Goal: Task Accomplishment & Management: Manage account settings

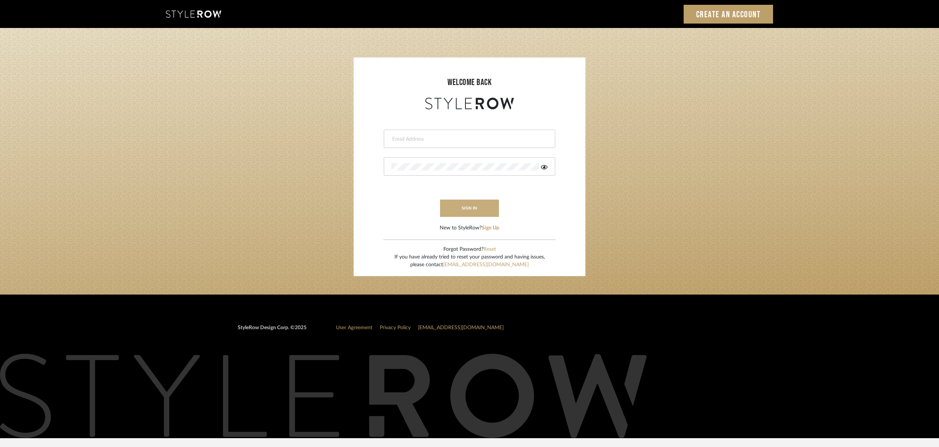
type input "christy@christyb.com"
click at [466, 210] on button "sign in" at bounding box center [469, 208] width 59 height 17
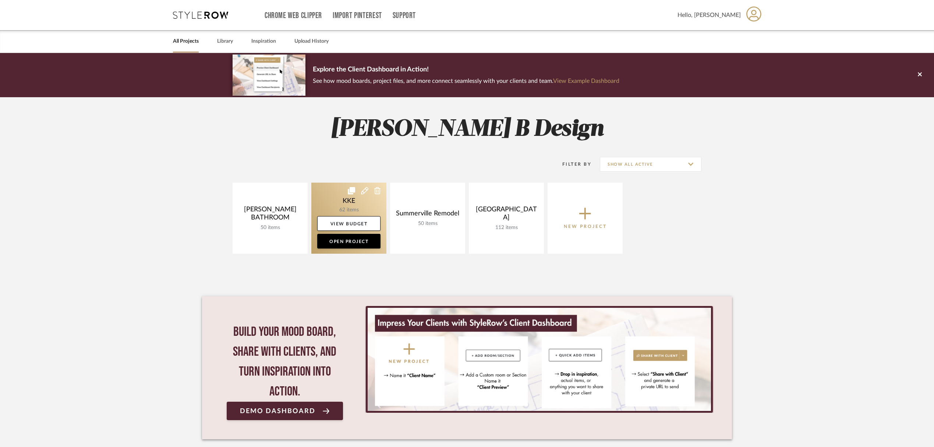
click at [350, 202] on link at bounding box center [348, 218] width 75 height 71
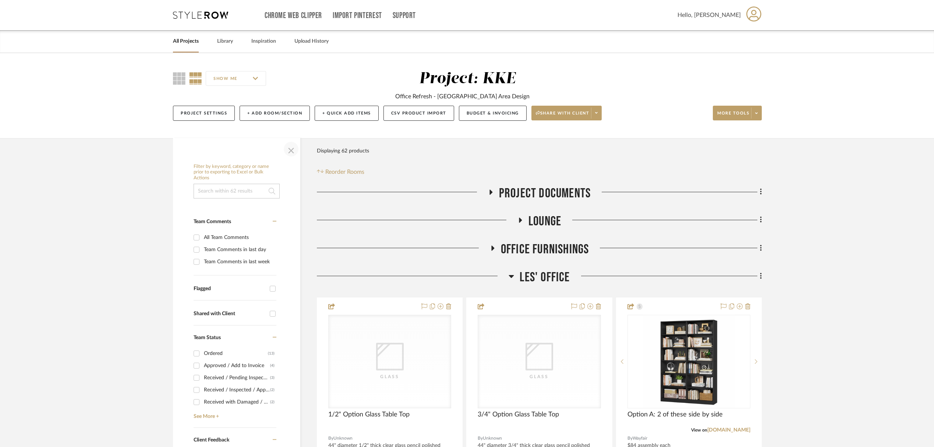
click at [294, 151] on span "button" at bounding box center [291, 149] width 18 height 18
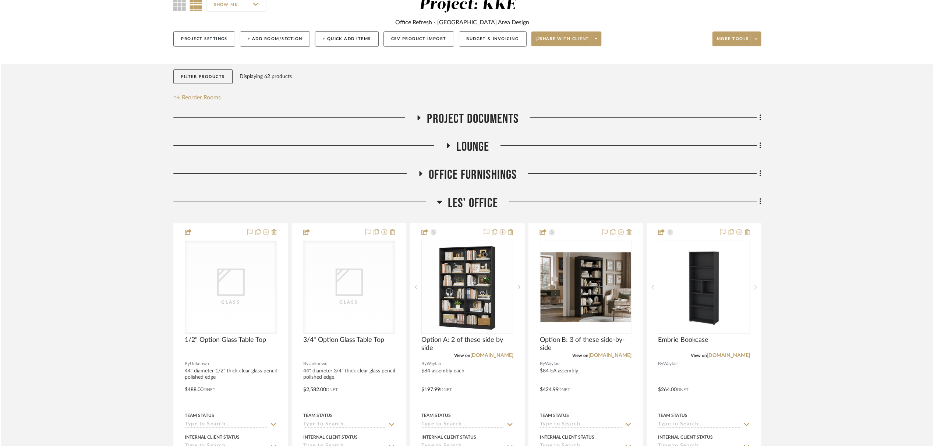
scroll to position [153, 0]
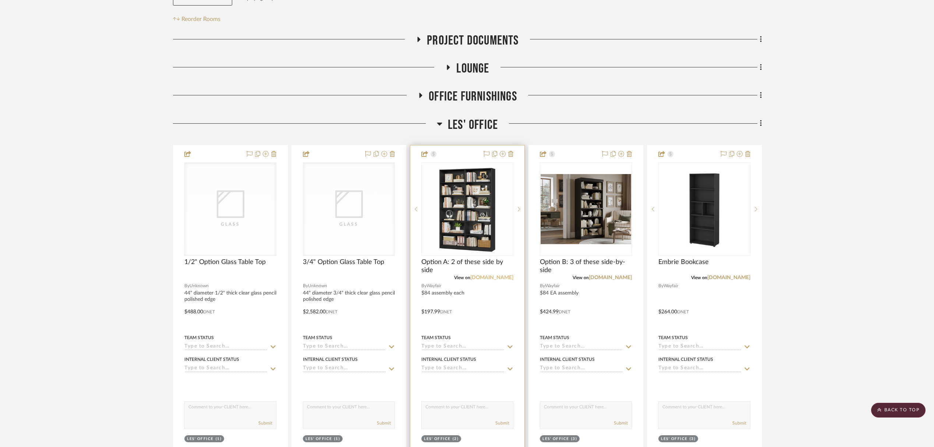
click at [504, 279] on link "wayfair.com" at bounding box center [491, 277] width 43 height 5
click at [749, 155] on icon at bounding box center [747, 154] width 5 height 6
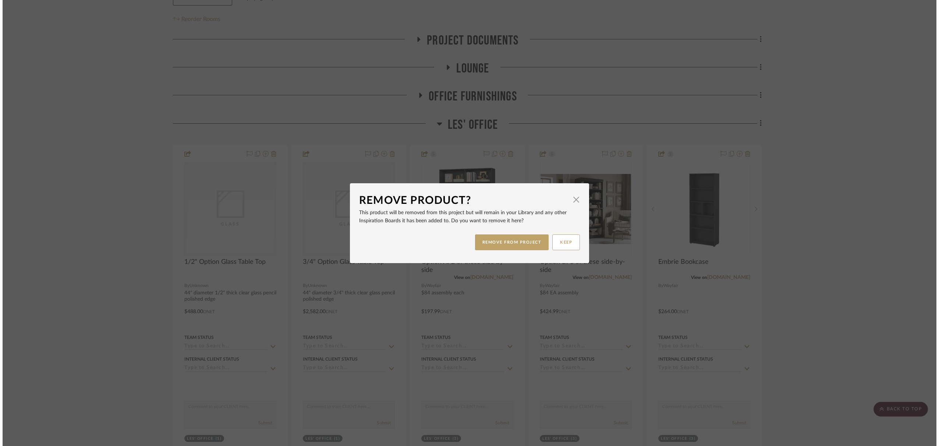
scroll to position [0, 0]
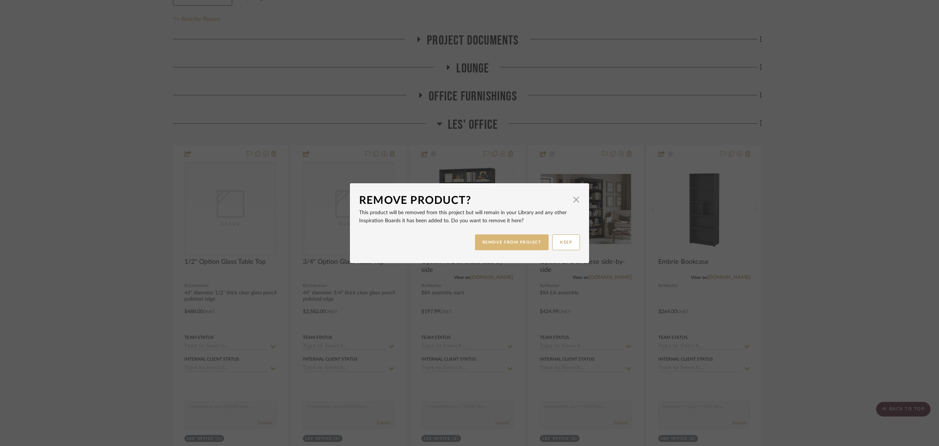
click at [522, 242] on button "REMOVE FROM PROJECT" at bounding box center [512, 242] width 74 height 16
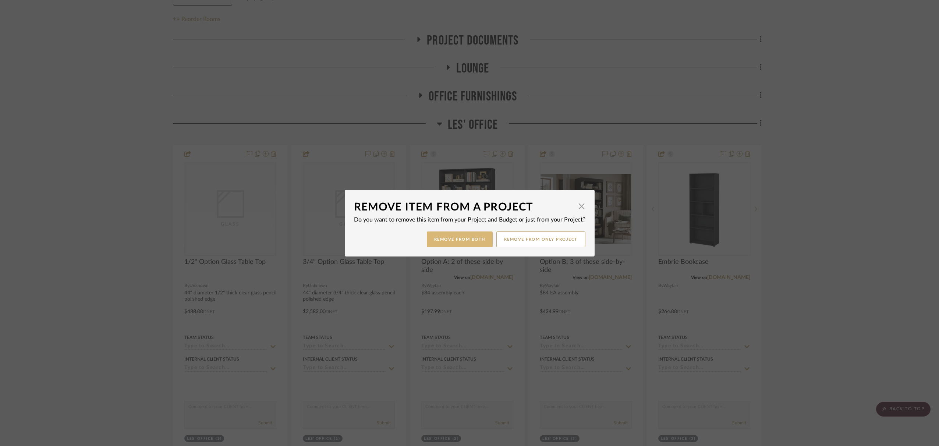
click at [460, 242] on button "Remove from Both" at bounding box center [460, 240] width 66 height 16
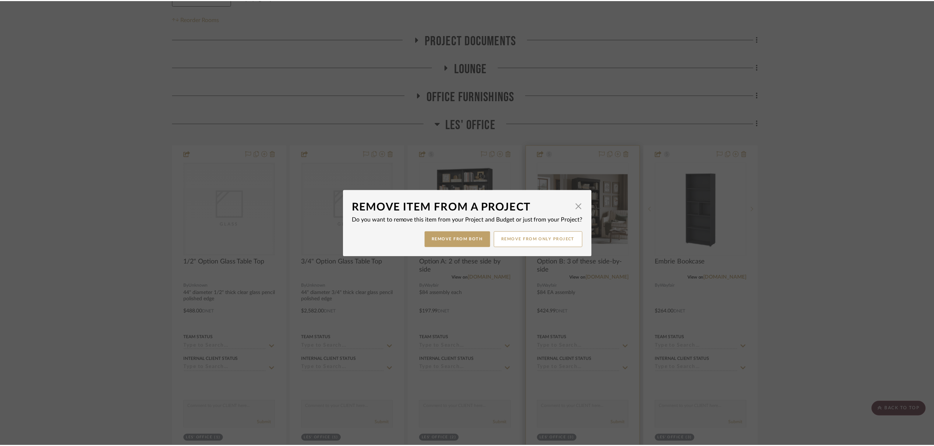
scroll to position [153, 0]
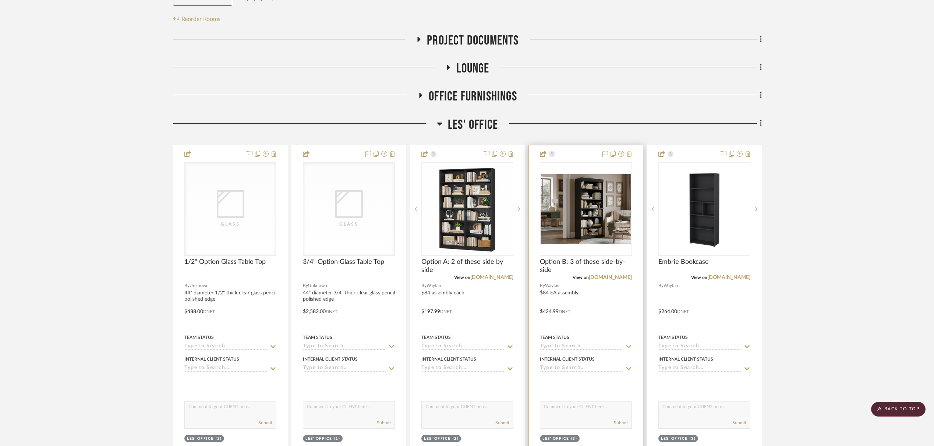
click at [629, 155] on icon at bounding box center [629, 154] width 5 height 6
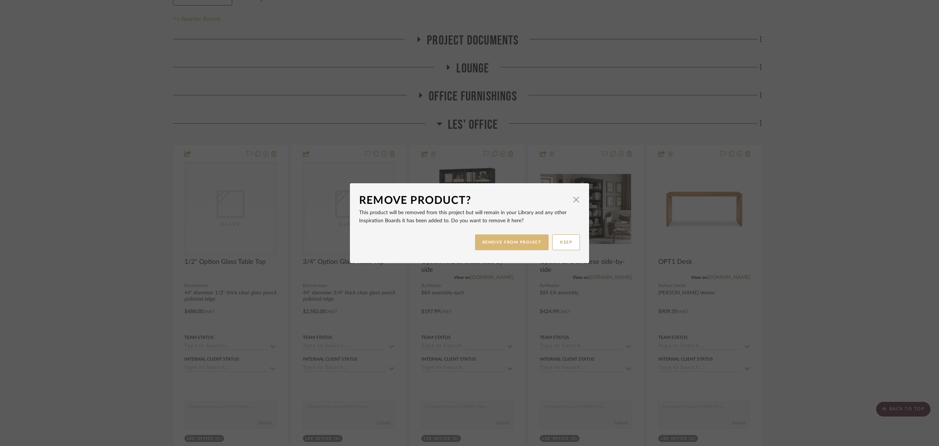
click at [521, 243] on button "REMOVE FROM PROJECT" at bounding box center [512, 242] width 74 height 16
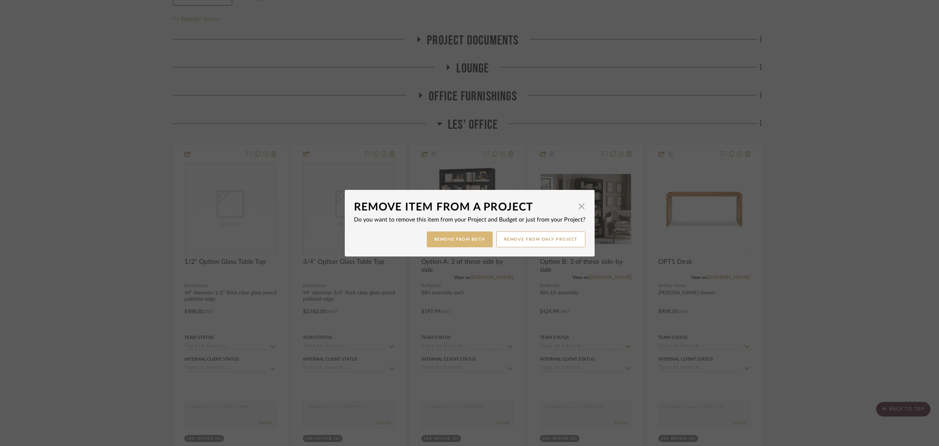
click at [464, 241] on button "Remove from Both" at bounding box center [460, 240] width 66 height 16
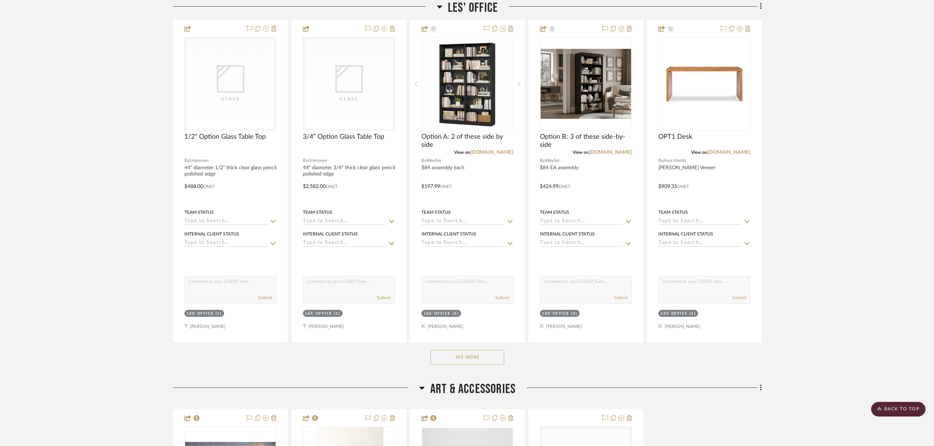
scroll to position [309, 0]
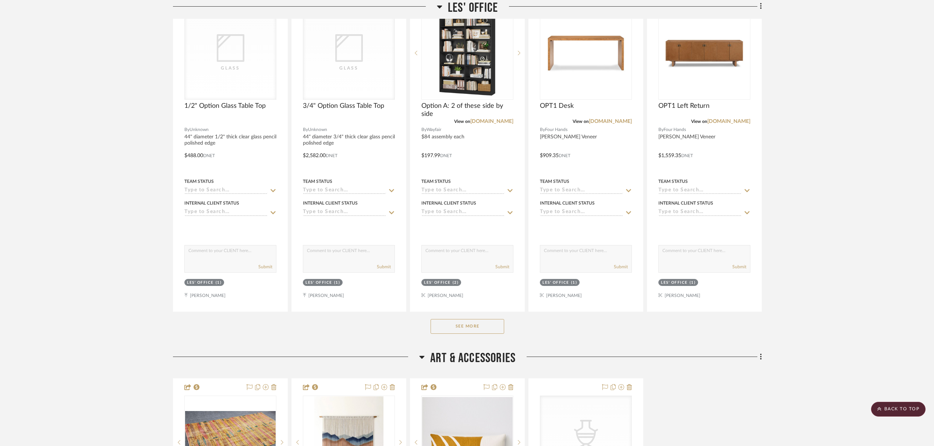
click at [483, 331] on button "See More" at bounding box center [468, 326] width 74 height 15
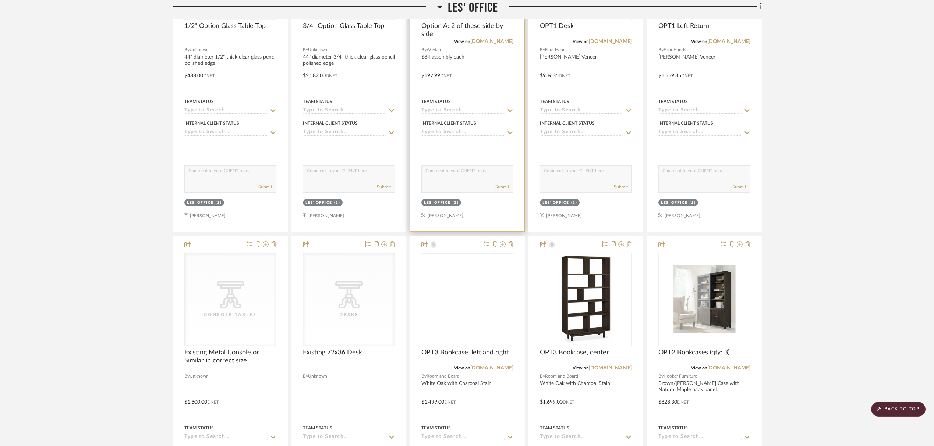
scroll to position [420, 0]
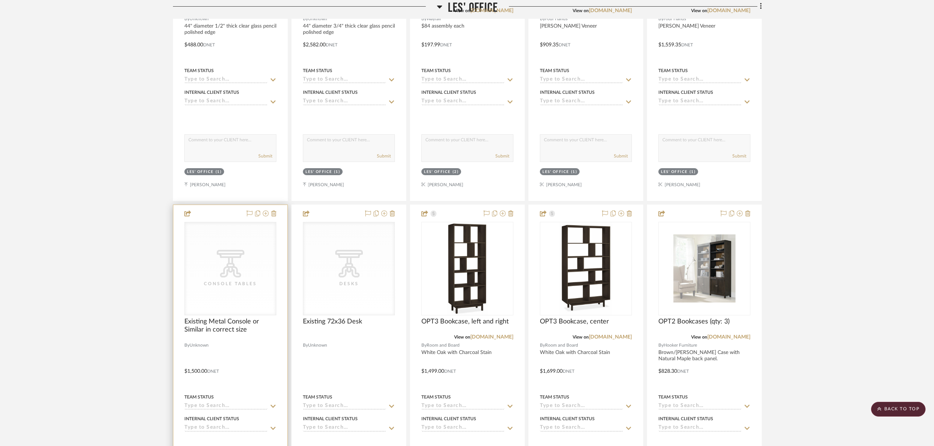
click at [234, 265] on icon "CategoryIconTables Created with Sketch." at bounding box center [231, 264] width 28 height 28
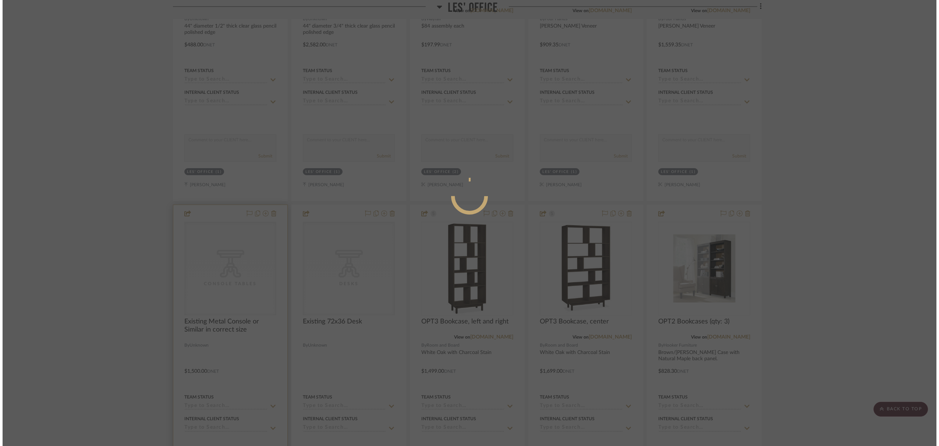
scroll to position [0, 0]
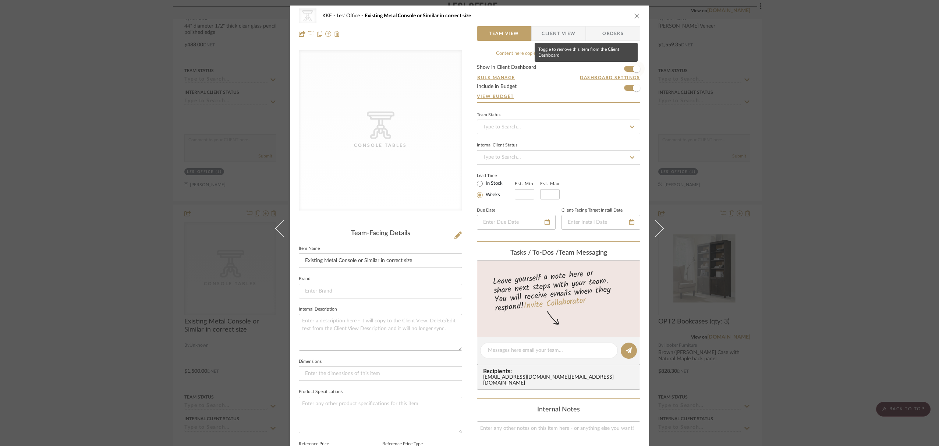
click at [629, 68] on span "button" at bounding box center [637, 69] width 16 height 16
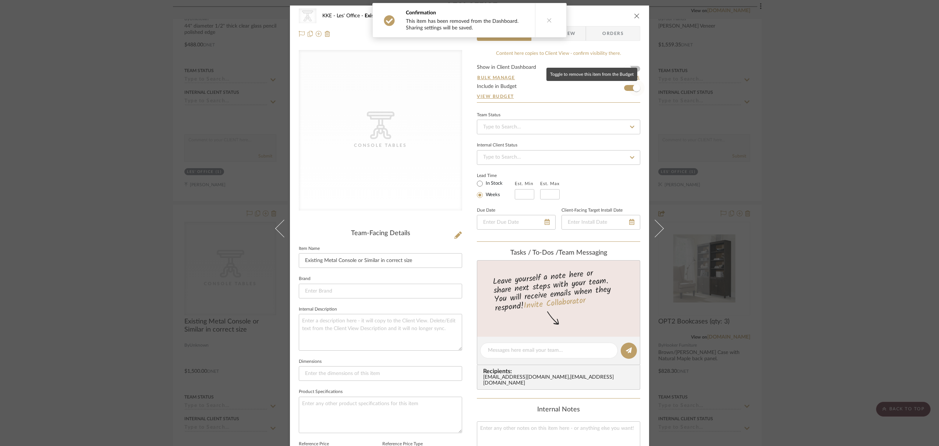
click at [629, 87] on span "button" at bounding box center [637, 88] width 16 height 16
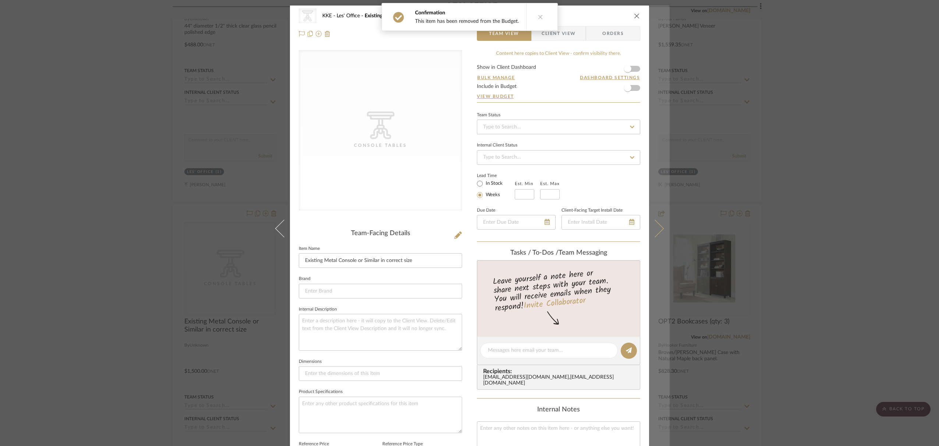
click at [659, 227] on icon at bounding box center [655, 229] width 18 height 18
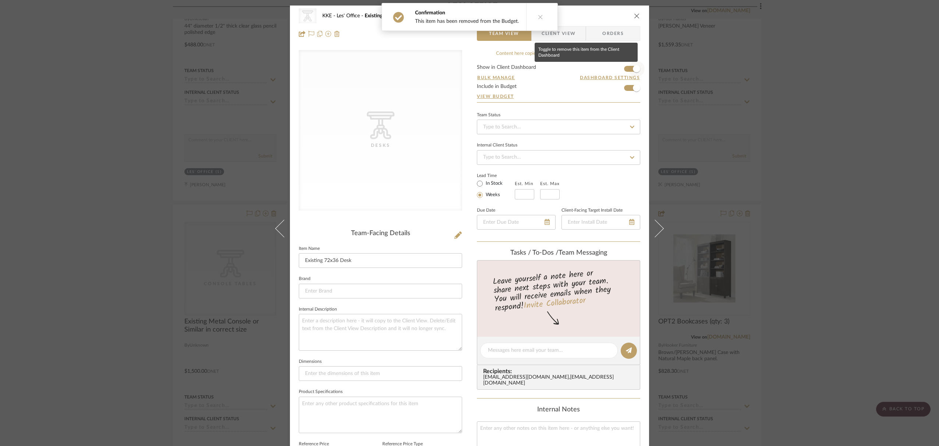
click at [629, 68] on span "button" at bounding box center [637, 69] width 16 height 16
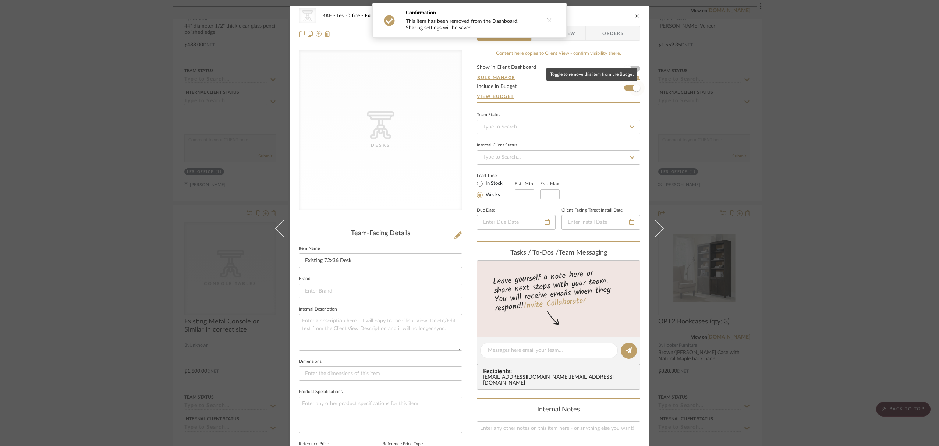
click at [629, 88] on span "button" at bounding box center [637, 88] width 16 height 16
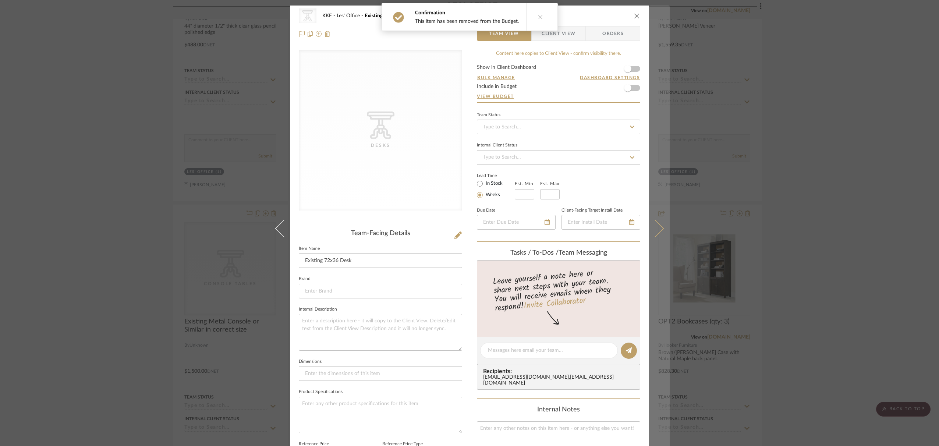
click at [658, 230] on icon at bounding box center [655, 229] width 18 height 18
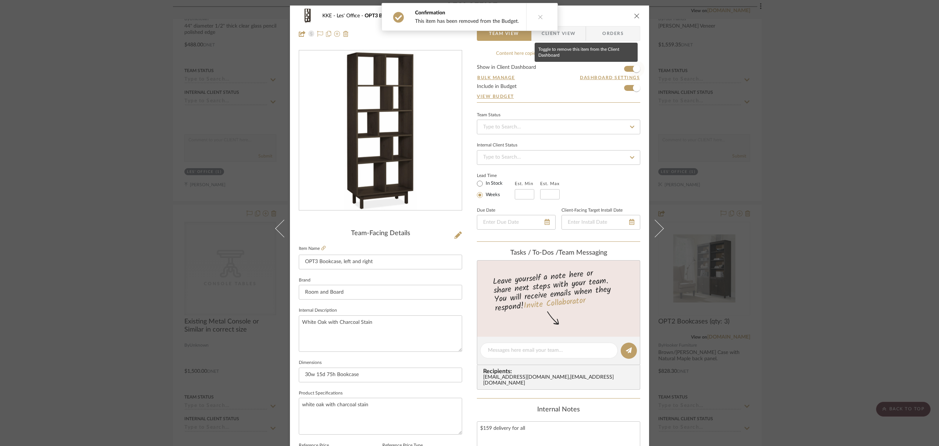
click at [629, 70] on span "button" at bounding box center [637, 69] width 16 height 16
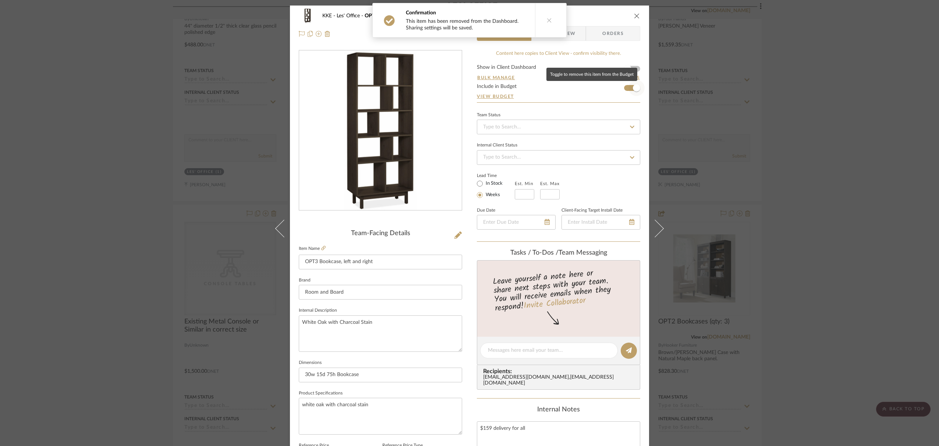
click at [629, 87] on span "button" at bounding box center [637, 88] width 16 height 16
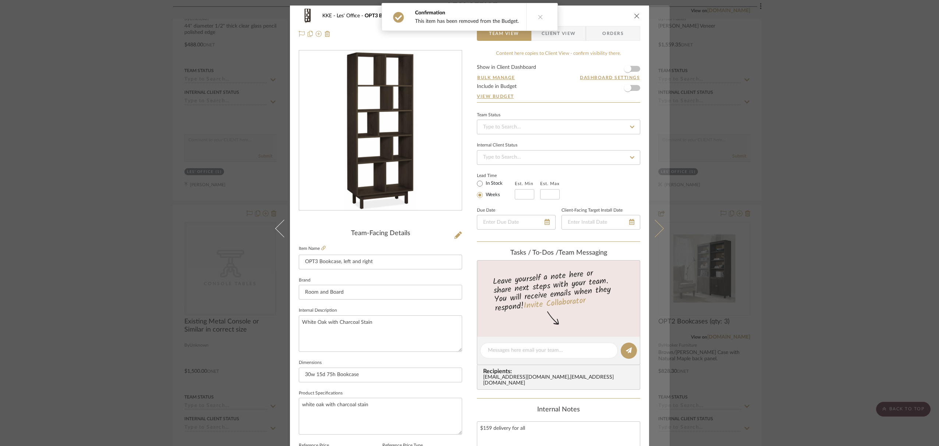
click at [660, 230] on button at bounding box center [659, 229] width 21 height 446
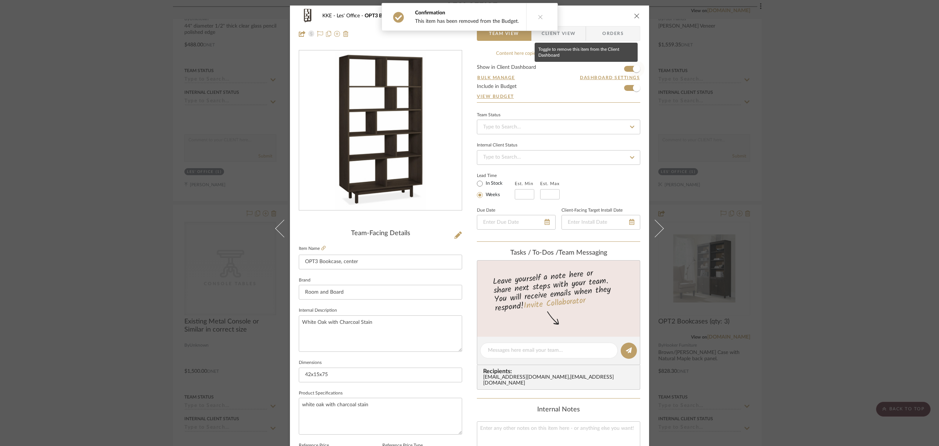
click at [629, 69] on span "button" at bounding box center [637, 69] width 16 height 16
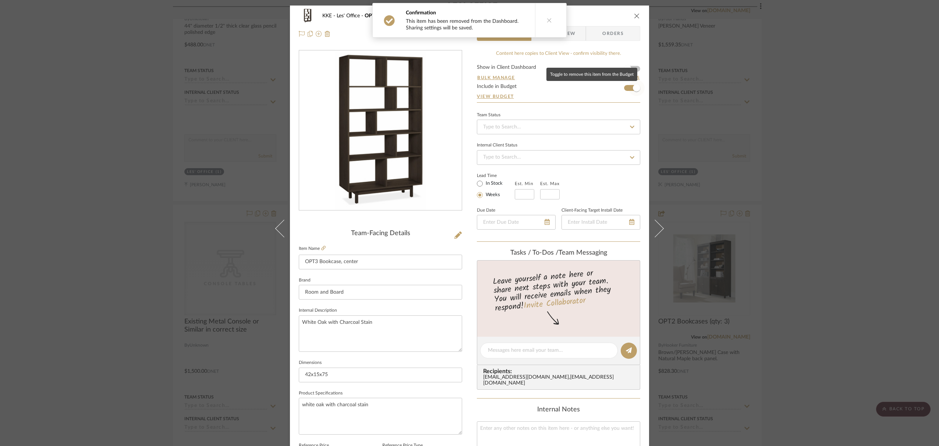
click at [629, 89] on span "button" at bounding box center [637, 88] width 16 height 16
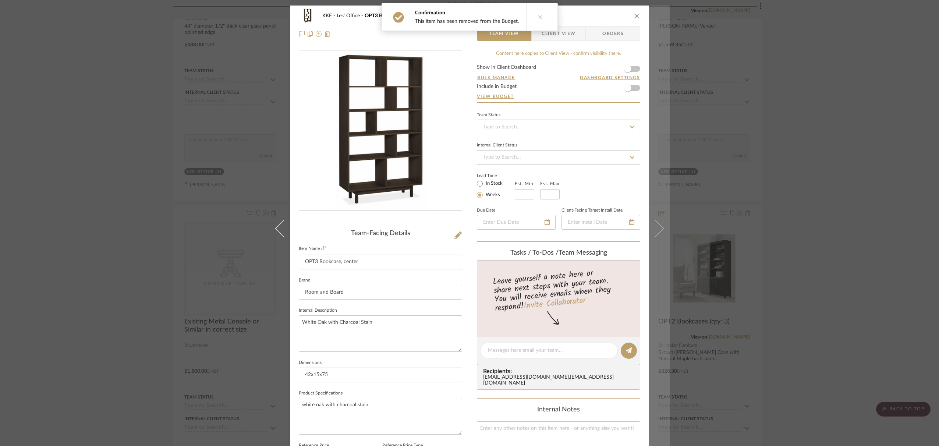
click at [657, 228] on icon at bounding box center [655, 229] width 18 height 18
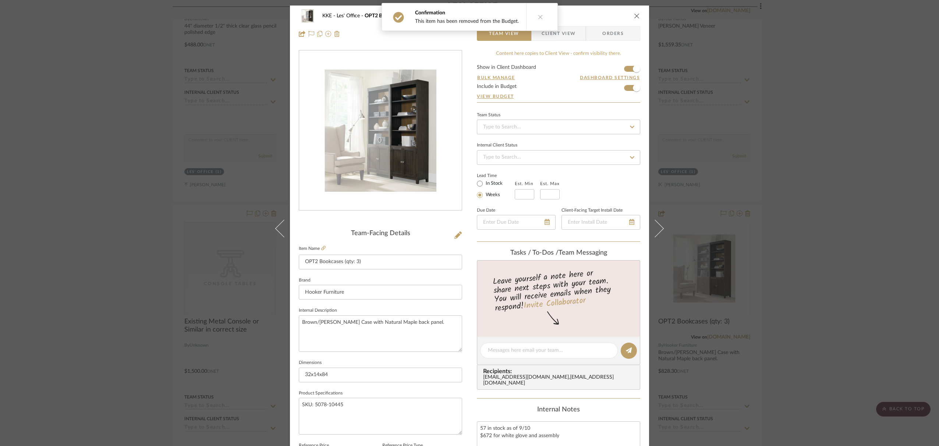
click at [625, 68] on form "Show in Client Dashboard Bulk Manage Dashboard Settings Include in Budget View …" at bounding box center [558, 84] width 163 height 38
click at [629, 91] on span "button" at bounding box center [637, 88] width 16 height 16
click at [629, 67] on span "button" at bounding box center [637, 69] width 16 height 16
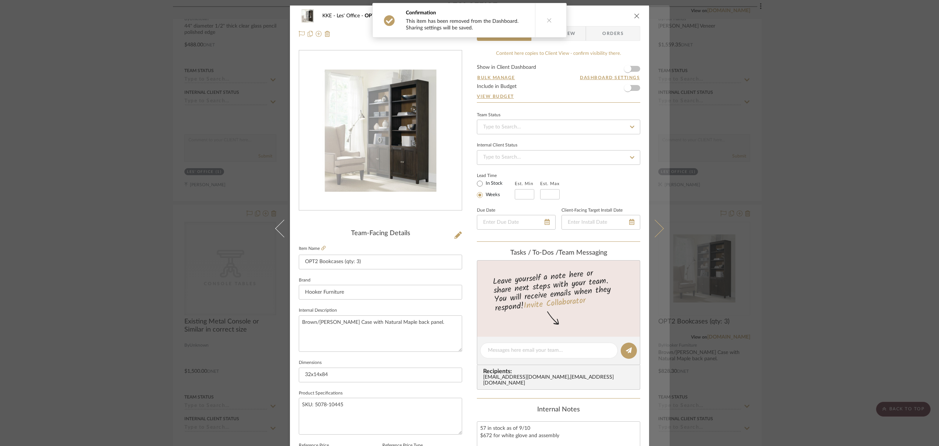
click at [655, 231] on icon at bounding box center [655, 229] width 18 height 18
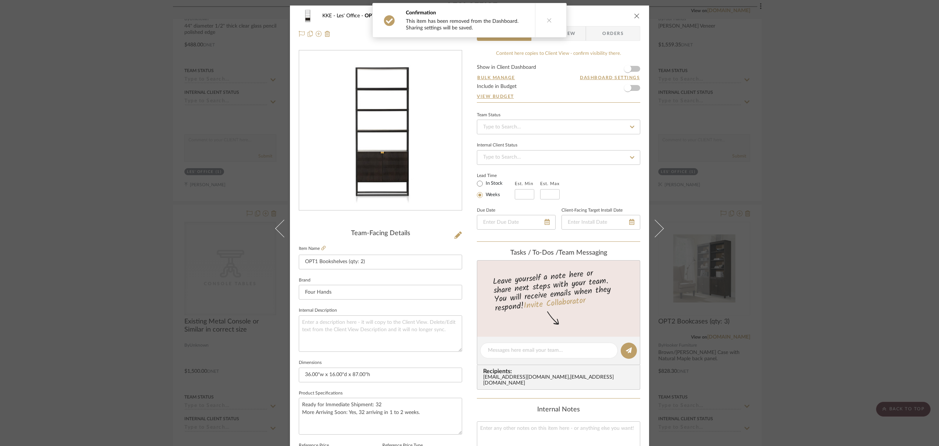
click at [636, 15] on icon "close" at bounding box center [637, 16] width 6 height 6
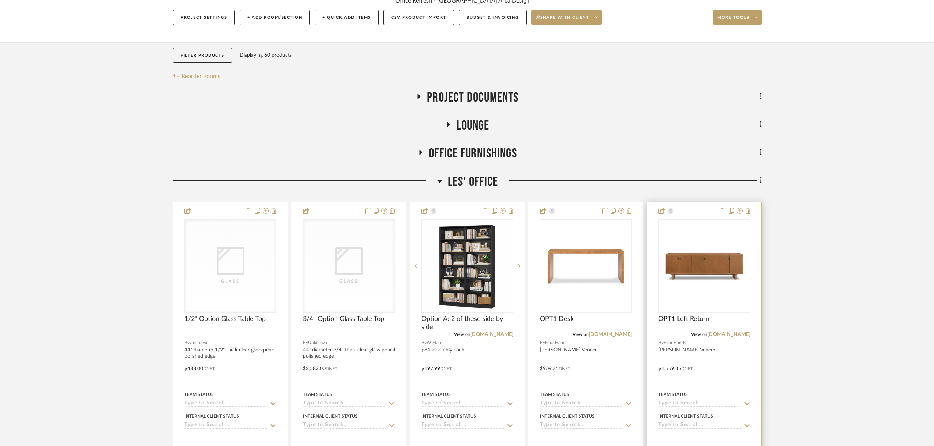
scroll to position [148, 0]
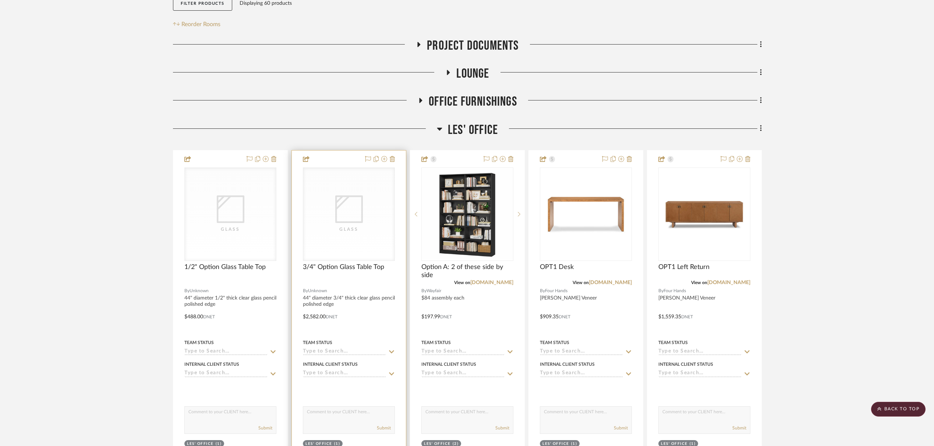
click at [333, 206] on div "Glass" at bounding box center [348, 214] width 91 height 93
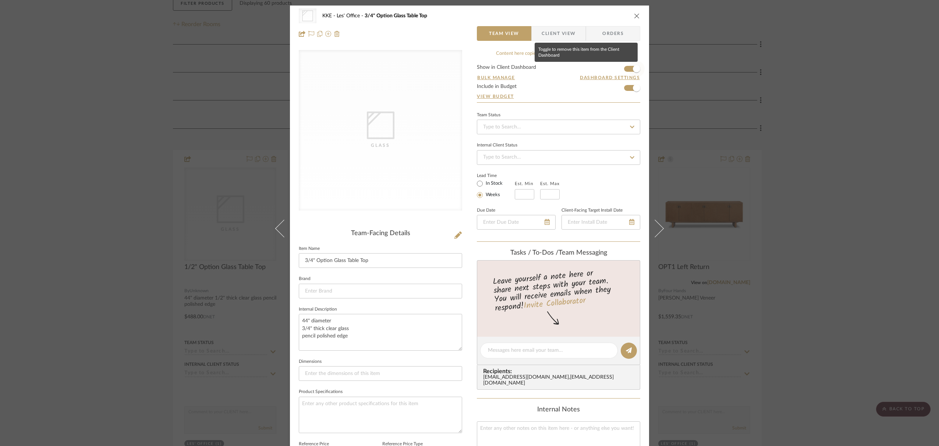
drag, startPoint x: 626, startPoint y: 69, endPoint x: 627, endPoint y: 74, distance: 4.4
click at [629, 70] on span "button" at bounding box center [637, 69] width 16 height 16
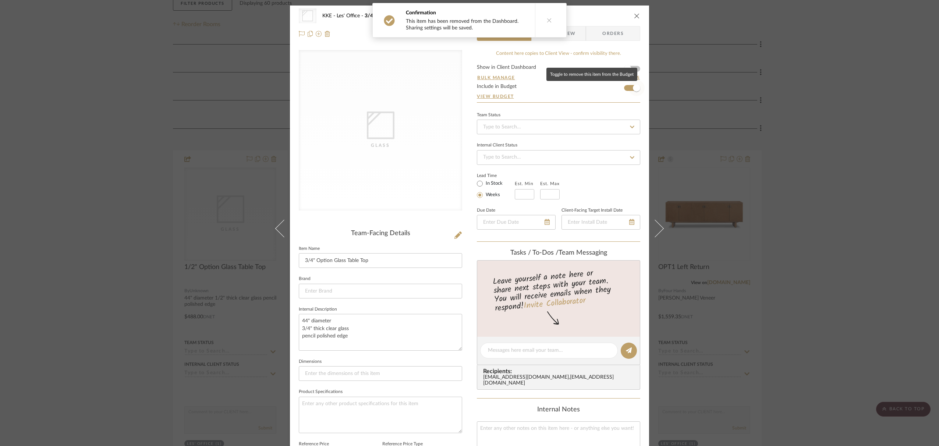
click at [629, 88] on span "button" at bounding box center [637, 88] width 16 height 16
click at [634, 13] on icon "close" at bounding box center [637, 16] width 6 height 6
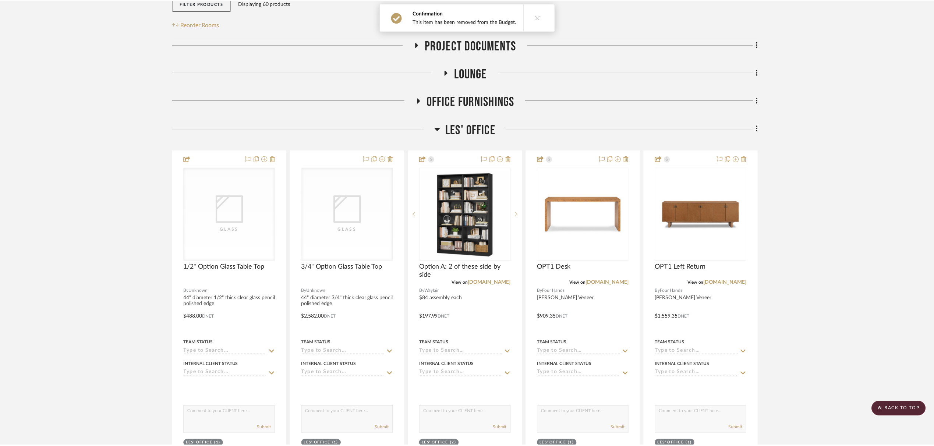
scroll to position [148, 0]
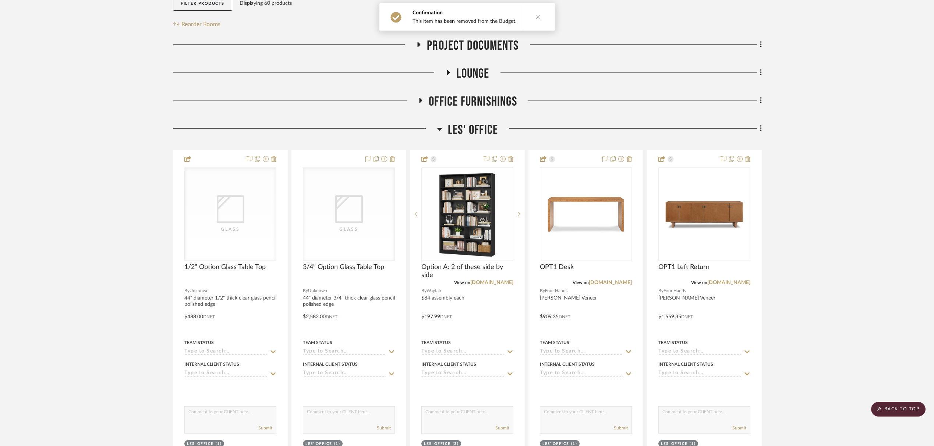
drag, startPoint x: 783, startPoint y: 75, endPoint x: 445, endPoint y: 184, distance: 355.0
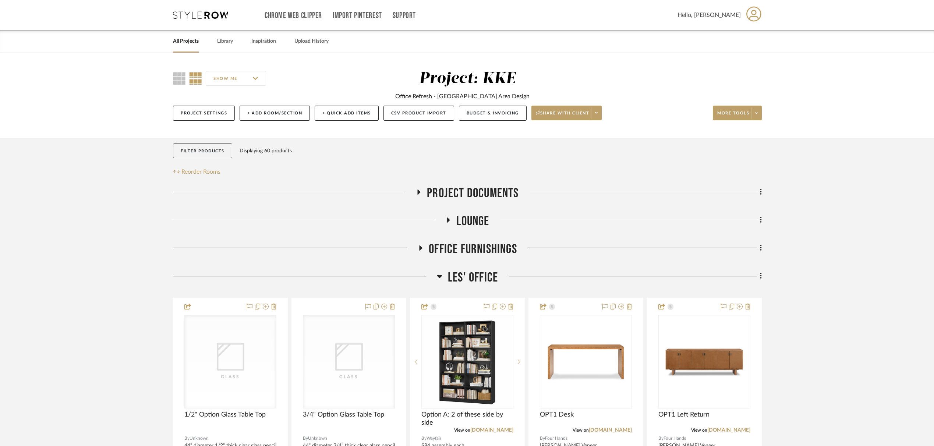
click at [181, 43] on link "All Projects" at bounding box center [186, 41] width 26 height 10
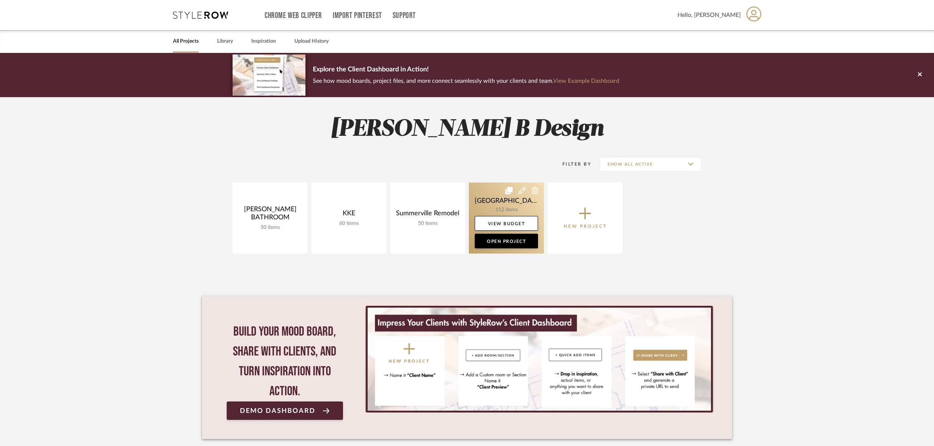
click at [489, 210] on link at bounding box center [506, 218] width 75 height 71
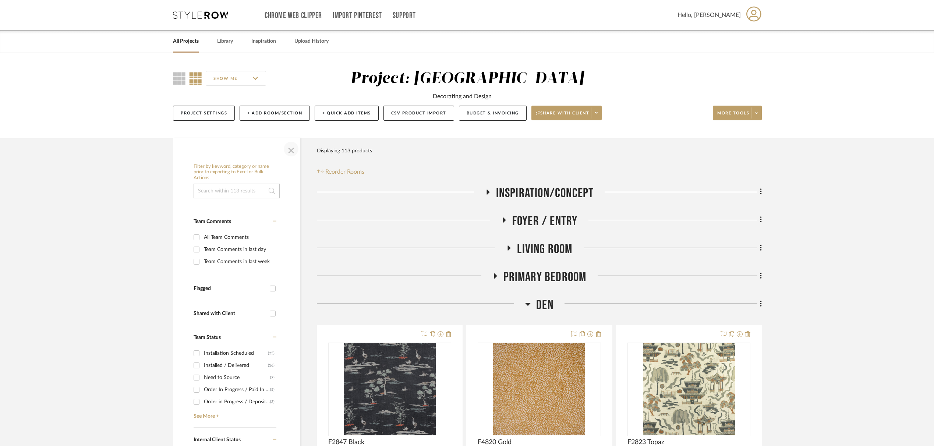
click at [293, 151] on span "button" at bounding box center [291, 149] width 18 height 18
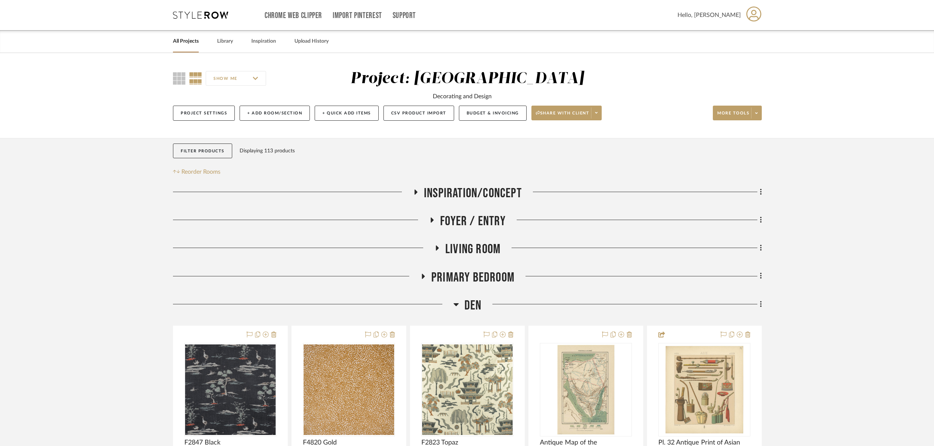
click at [439, 251] on icon at bounding box center [437, 249] width 9 height 6
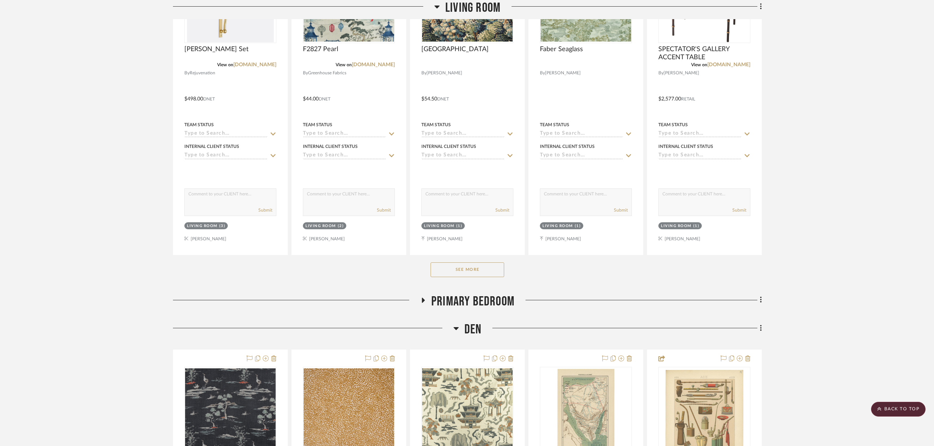
scroll to position [339, 0]
click at [476, 271] on button "See More" at bounding box center [468, 268] width 74 height 15
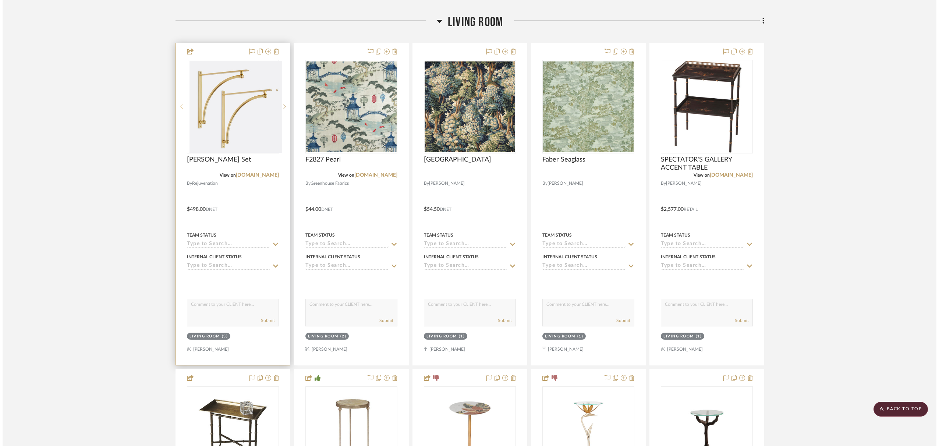
scroll to position [0, 0]
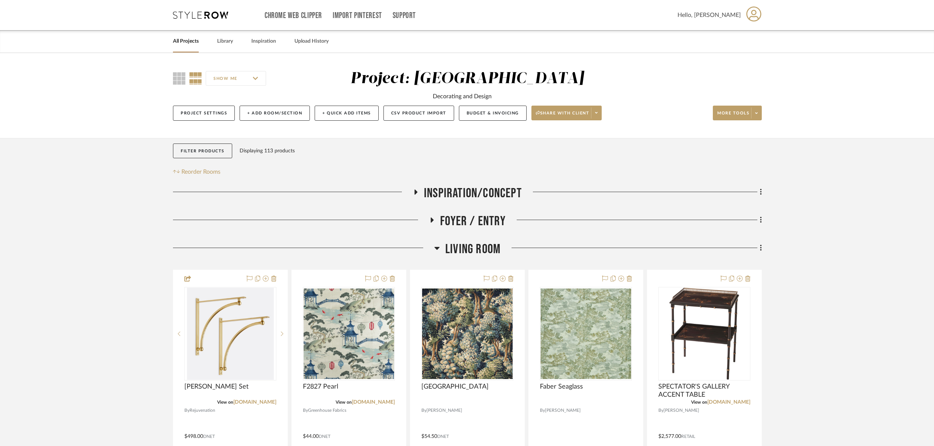
click at [186, 43] on link "All Projects" at bounding box center [186, 41] width 26 height 10
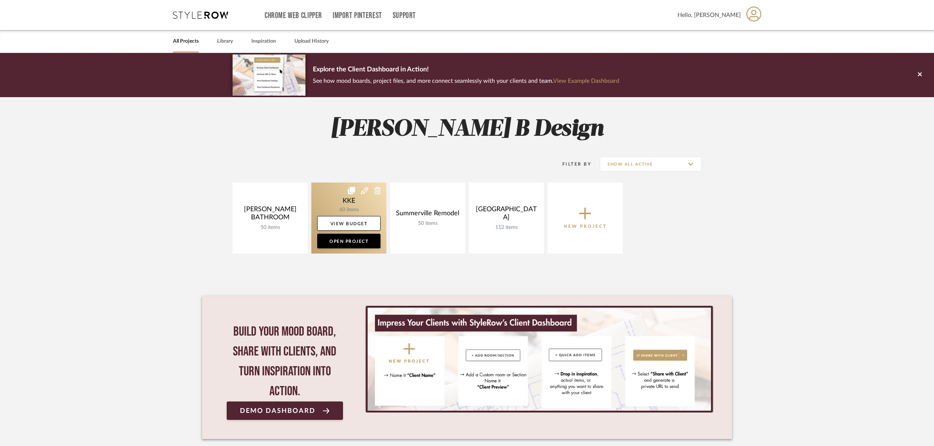
click at [359, 204] on link at bounding box center [348, 218] width 75 height 71
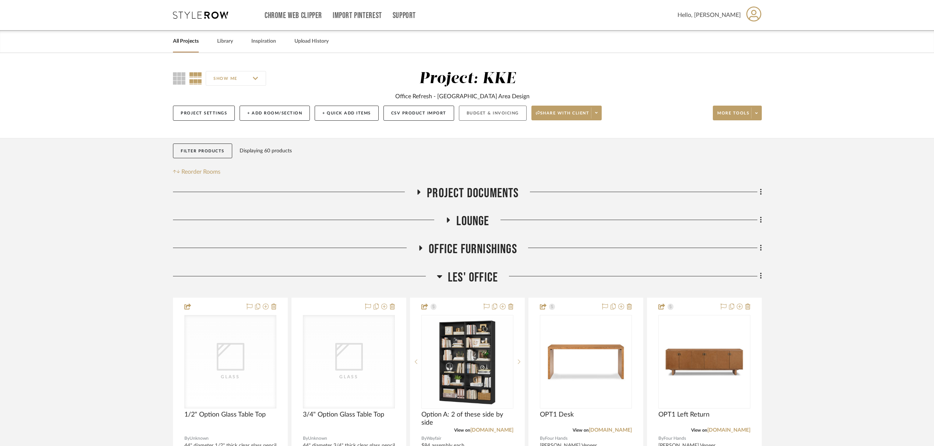
click at [495, 114] on button "Budget & Invoicing" at bounding box center [493, 113] width 68 height 15
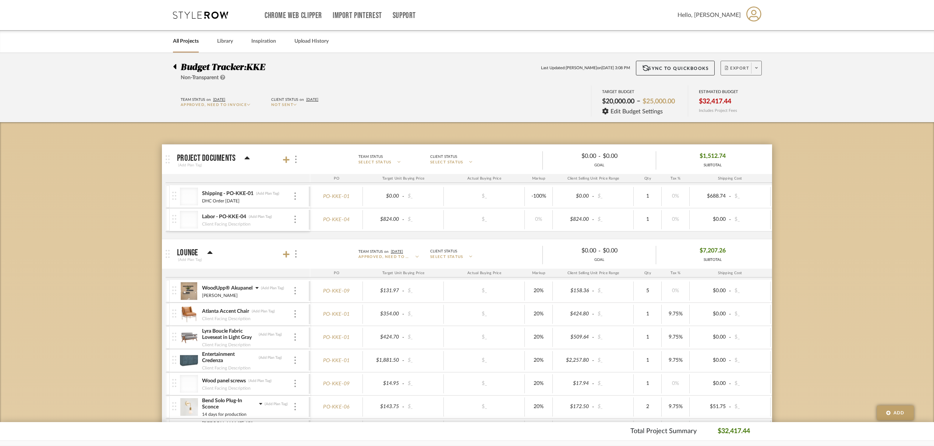
click at [758, 70] on span at bounding box center [756, 68] width 10 height 11
click at [751, 86] on span "Export PDF" at bounding box center [754, 89] width 55 height 6
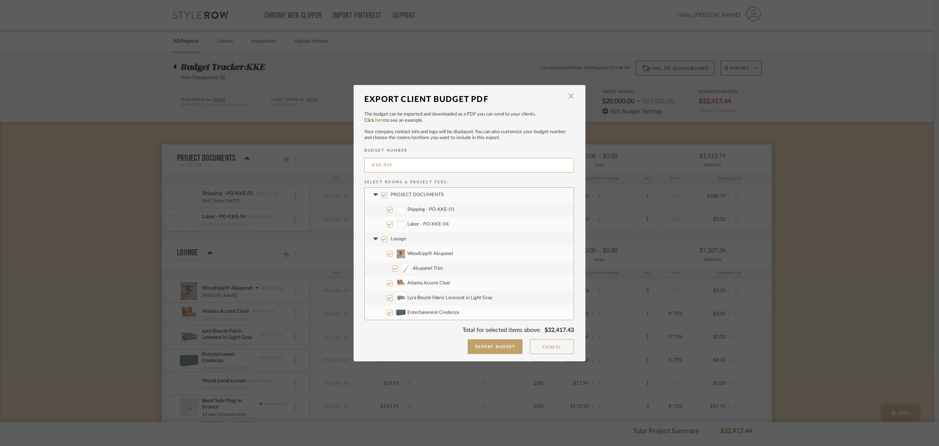
click at [382, 196] on input "PROJECT DOCUMENTS" at bounding box center [384, 195] width 6 height 6
checkbox input "false"
click at [372, 196] on icon at bounding box center [376, 195] width 8 height 3
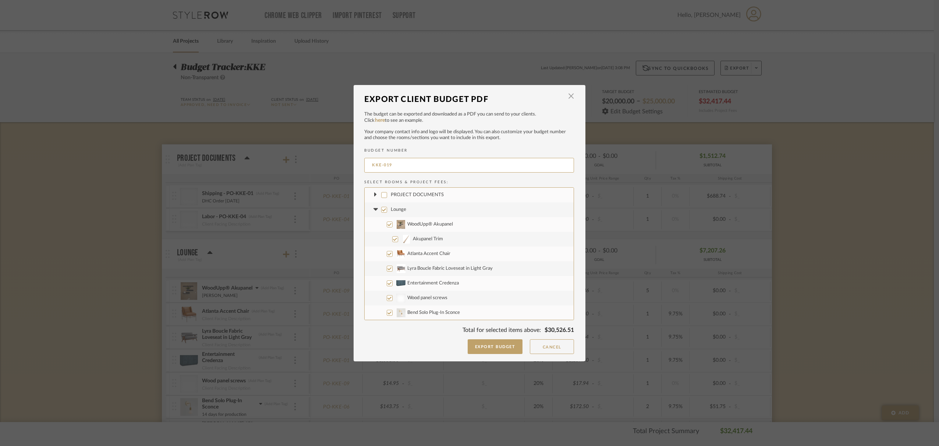
click at [382, 210] on input "Lounge" at bounding box center [384, 210] width 6 height 6
checkbox input "false"
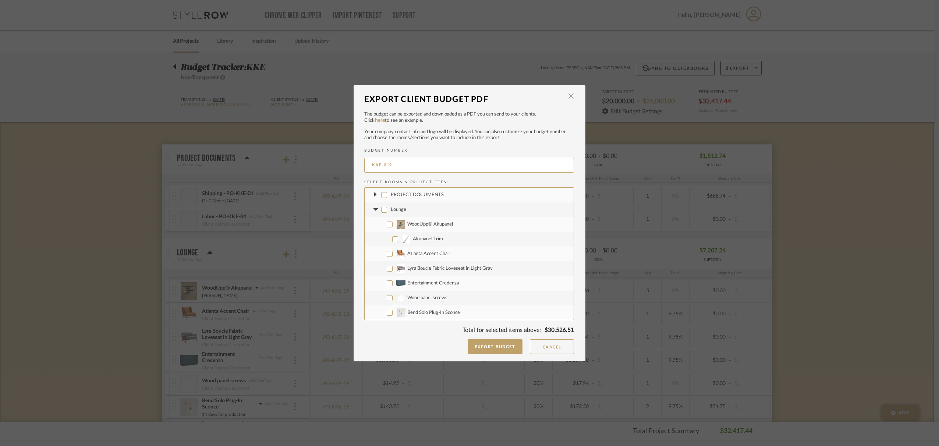
checkbox input "false"
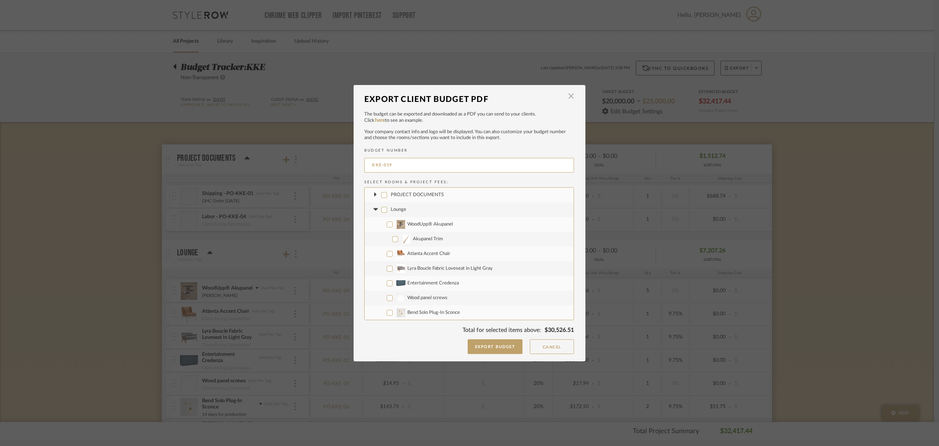
checkbox input "false"
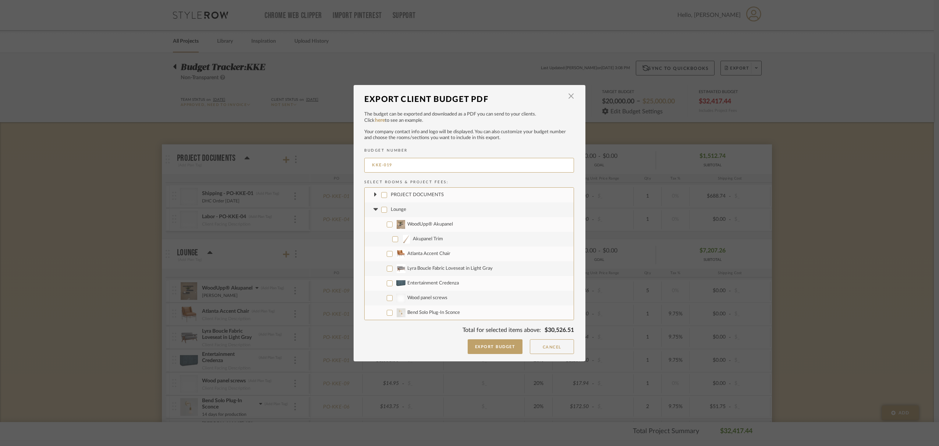
checkbox input "false"
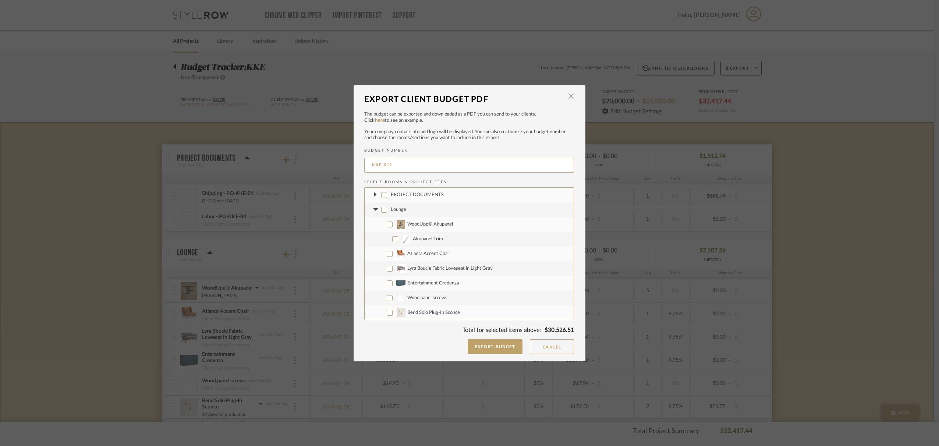
checkbox input "false"
click at [373, 210] on icon at bounding box center [375, 209] width 4 height 3
click at [381, 225] on input "Office Furnishings" at bounding box center [384, 225] width 6 height 6
checkbox input "false"
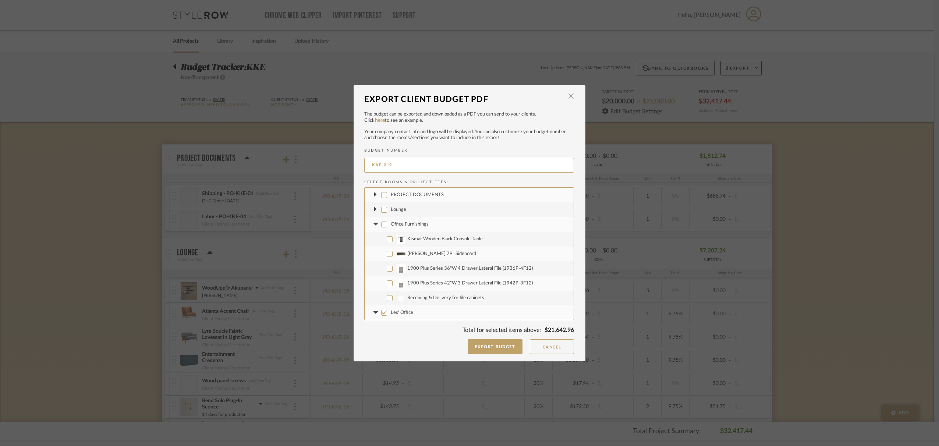
checkbox input "false"
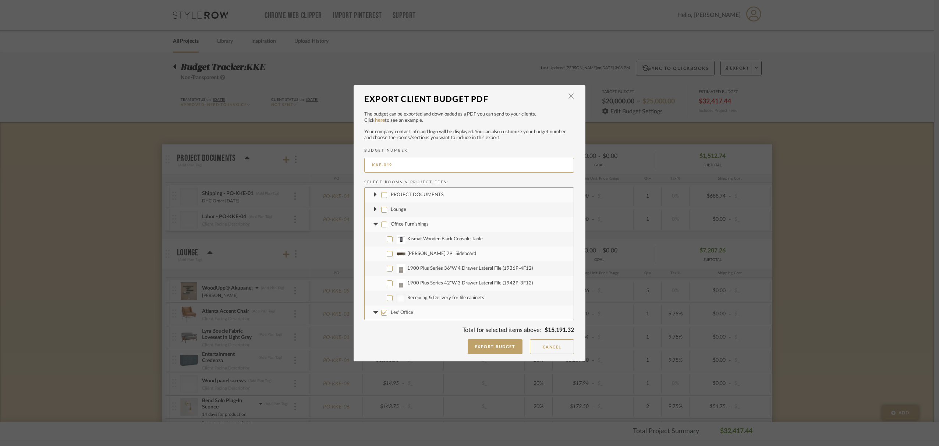
click at [373, 225] on icon at bounding box center [375, 224] width 4 height 3
click at [382, 239] on input "Les' Office" at bounding box center [384, 239] width 6 height 6
checkbox input "false"
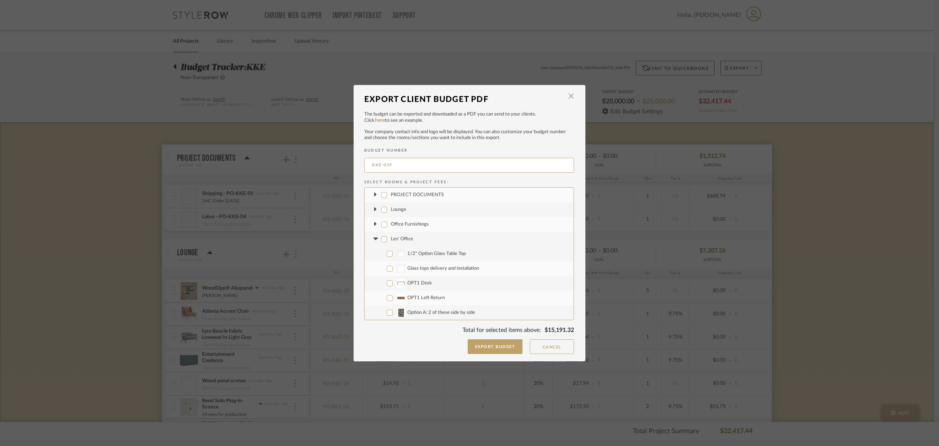
checkbox input "false"
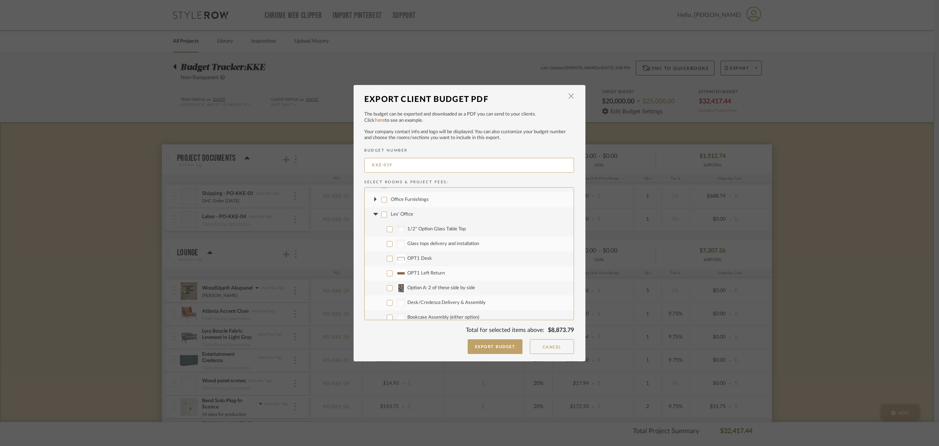
scroll to position [39, 0]
click at [388, 216] on input "1/2" Option Glass Table Top" at bounding box center [390, 215] width 6 height 6
checkbox input "true"
click at [387, 244] on input "OPT1 Desk" at bounding box center [390, 245] width 6 height 6
checkbox input "true"
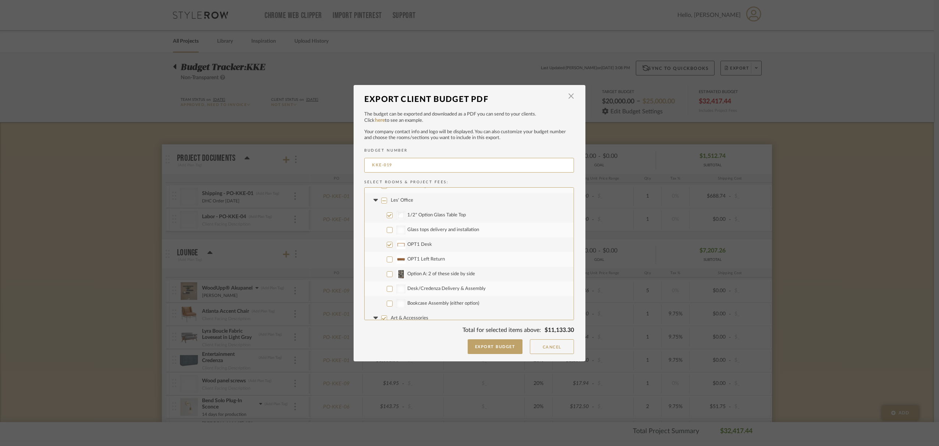
click at [388, 259] on input "OPT1 Left Return" at bounding box center [390, 260] width 6 height 6
checkbox input "true"
click at [387, 273] on input "Option A: 2 of these side by side" at bounding box center [390, 274] width 6 height 6
checkbox input "true"
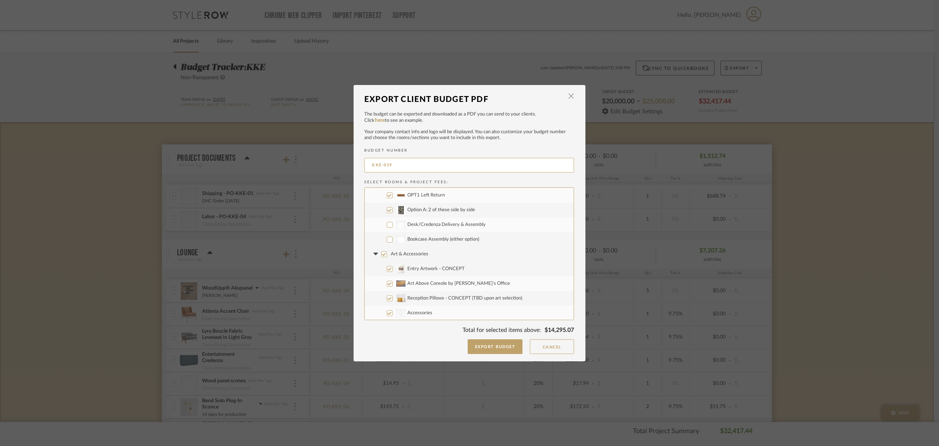
click at [382, 255] on input "Art & Accessories" at bounding box center [384, 254] width 6 height 6
checkbox input "false"
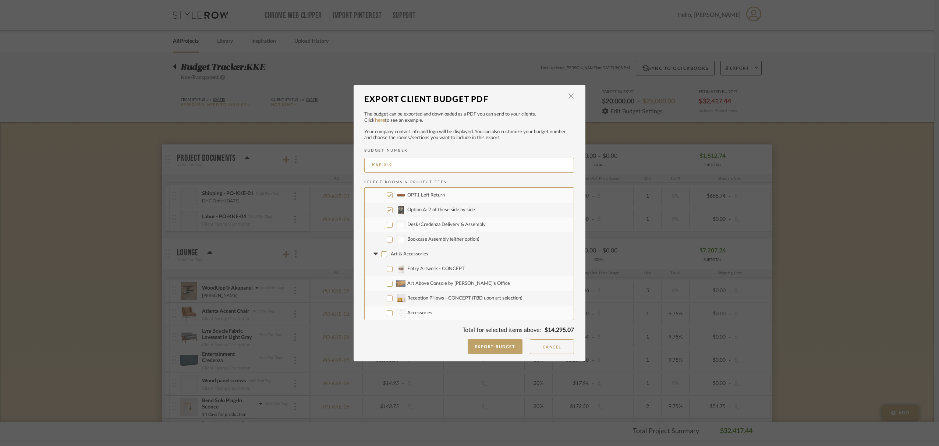
checkbox input "false"
click at [373, 254] on icon at bounding box center [375, 254] width 4 height 3
click at [374, 223] on icon at bounding box center [375, 222] width 3 height 4
click at [373, 223] on icon at bounding box center [375, 222] width 4 height 3
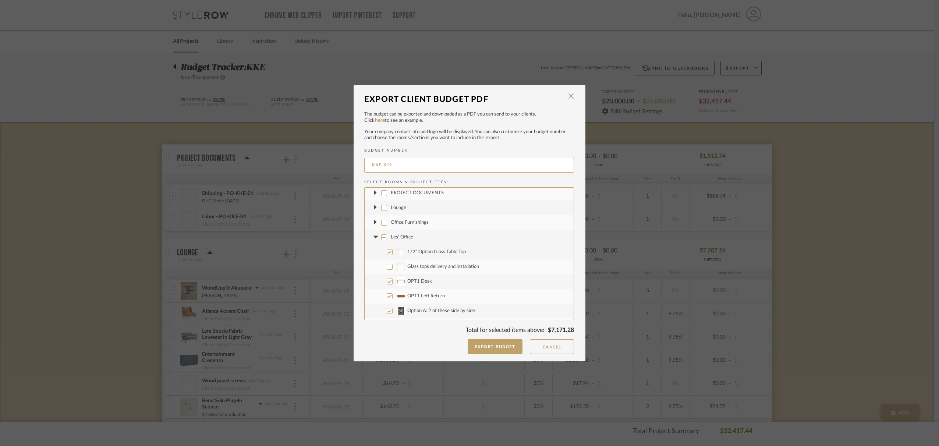
click at [374, 222] on icon at bounding box center [375, 222] width 3 height 4
click at [373, 223] on icon at bounding box center [375, 222] width 4 height 3
click at [382, 267] on input "Project Wide" at bounding box center [384, 268] width 6 height 6
checkbox input "false"
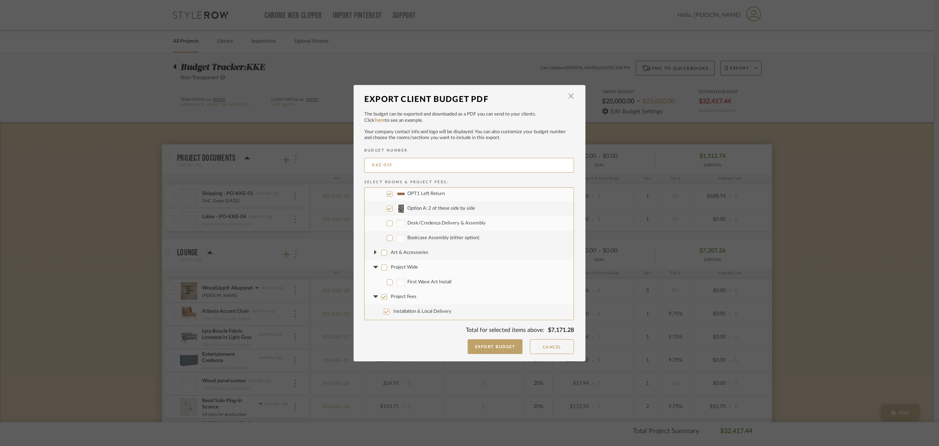
checkbox input "false"
click at [382, 296] on input "Project Fees" at bounding box center [384, 297] width 6 height 6
checkbox input "false"
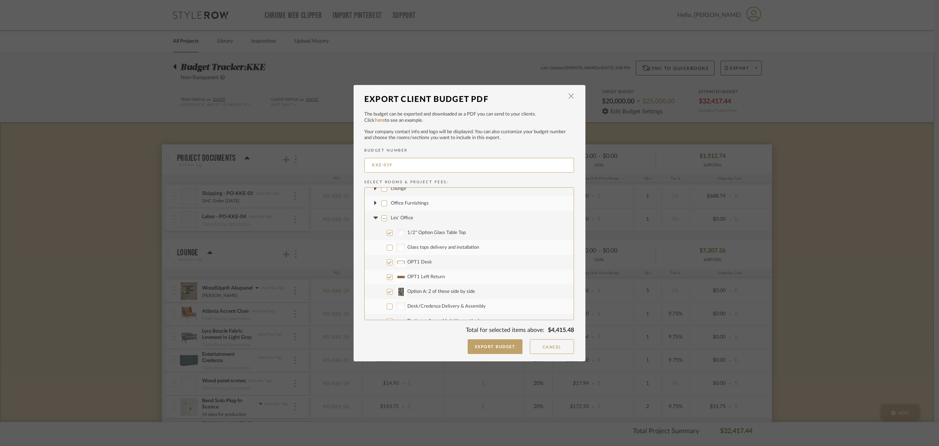
scroll to position [0, 0]
click at [374, 209] on icon at bounding box center [375, 209] width 3 height 4
click at [388, 279] on input "Glass protective top for credenza" at bounding box center [390, 278] width 6 height 6
checkbox input "true"
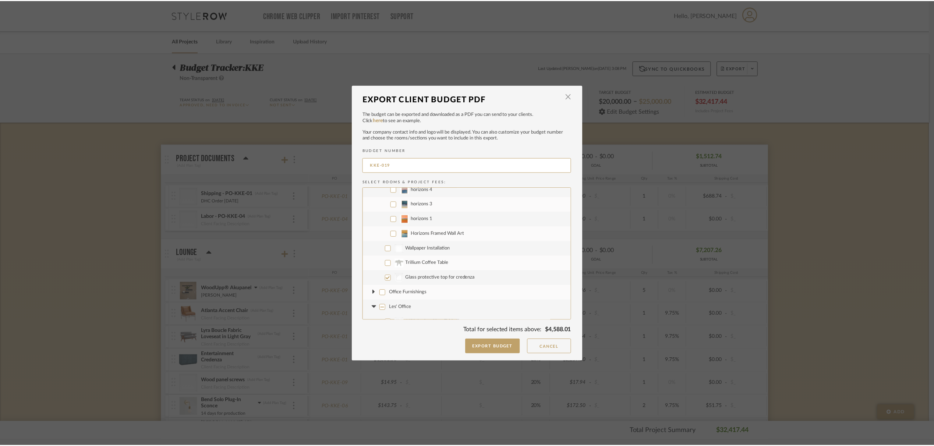
scroll to position [363, 0]
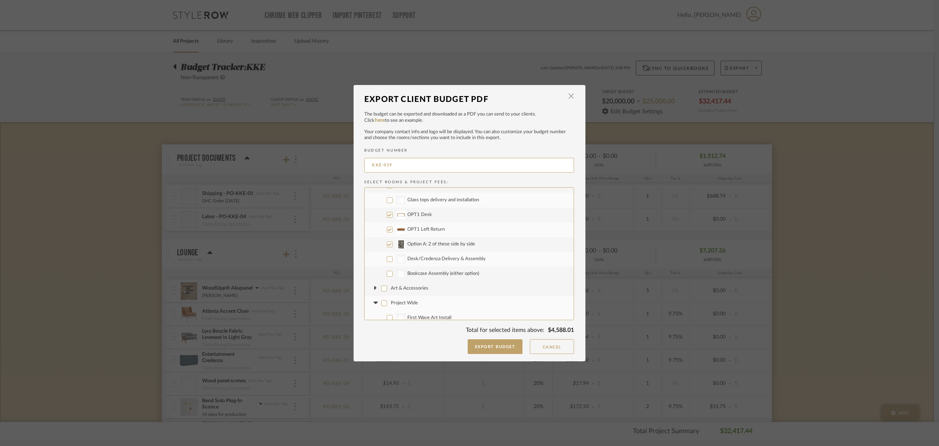
click at [388, 259] on input "Desk/Credenza Delivery & Assembly" at bounding box center [390, 259] width 6 height 6
checkbox input "true"
click at [387, 274] on input "Bookcase Assembly (either option)" at bounding box center [390, 274] width 6 height 6
checkbox input "true"
click at [494, 348] on button "Export Budget" at bounding box center [495, 346] width 55 height 15
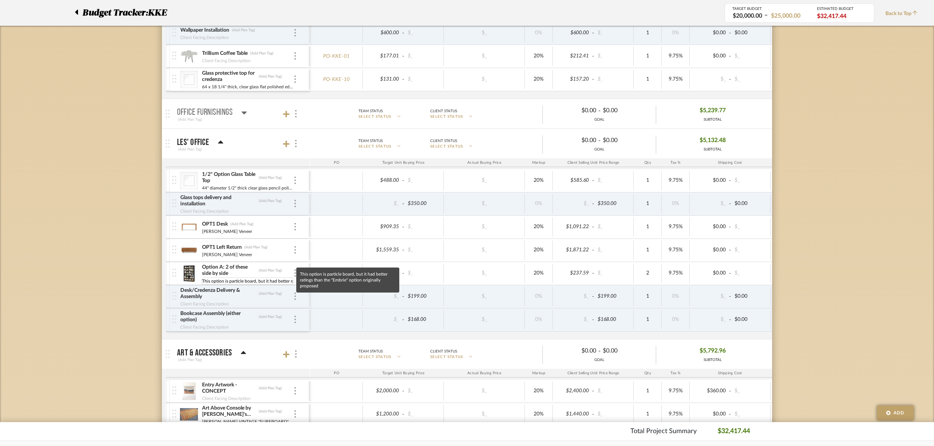
scroll to position [0, 98]
click at [215, 282] on input "This option is particle board, but it had better ratings than the "Embrie" opti…" at bounding box center [248, 281] width 92 height 7
drag, startPoint x: 267, startPoint y: 282, endPoint x: 301, endPoint y: 282, distance: 34.2
click at [301, 282] on div "Option A: 2 of these side by side (Add Plan Tag) This option is particle board,…" at bounding box center [240, 273] width 137 height 23
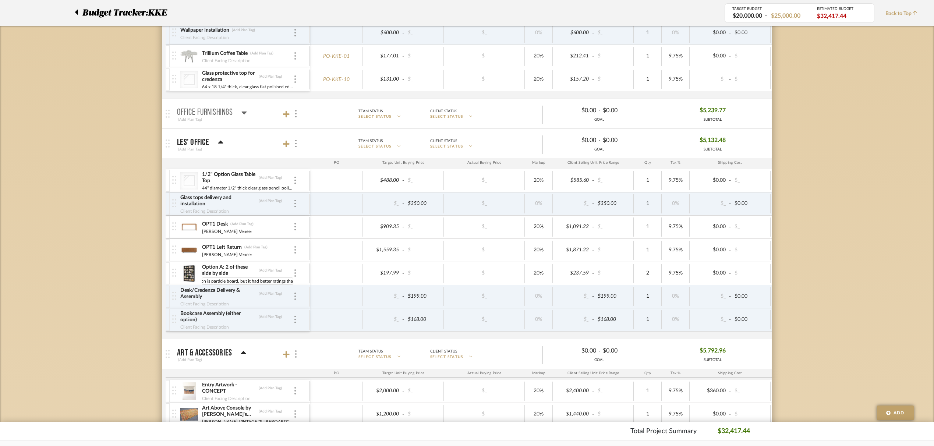
drag, startPoint x: 251, startPoint y: 282, endPoint x: 303, endPoint y: 283, distance: 51.9
click at [303, 283] on div "Option A: 2 of these side by side (Add Plan Tag) This option is particle board,…" at bounding box center [240, 273] width 137 height 23
type input "This option is"
drag, startPoint x: 221, startPoint y: 281, endPoint x: 202, endPoint y: 281, distance: 19.5
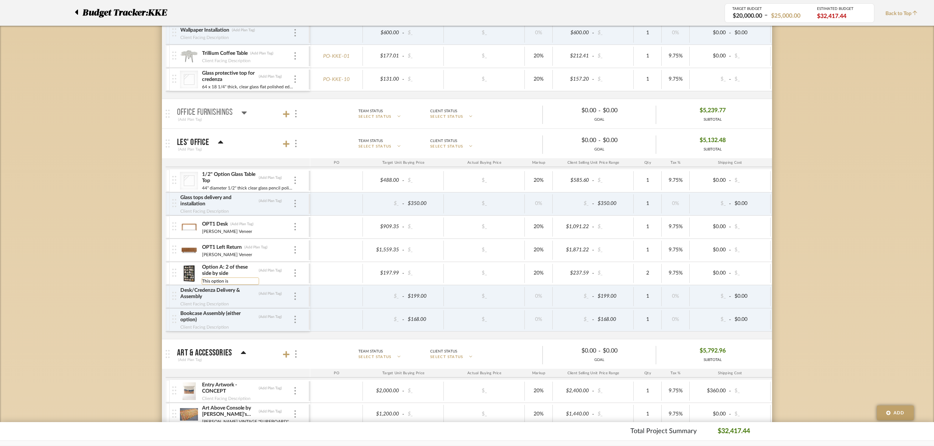
click at [202, 281] on input "This option is" at bounding box center [230, 281] width 57 height 7
click at [228, 272] on input "Option A: 2 of these side by side" at bounding box center [229, 270] width 55 height 7
drag, startPoint x: 219, startPoint y: 272, endPoint x: 200, endPoint y: 272, distance: 19.1
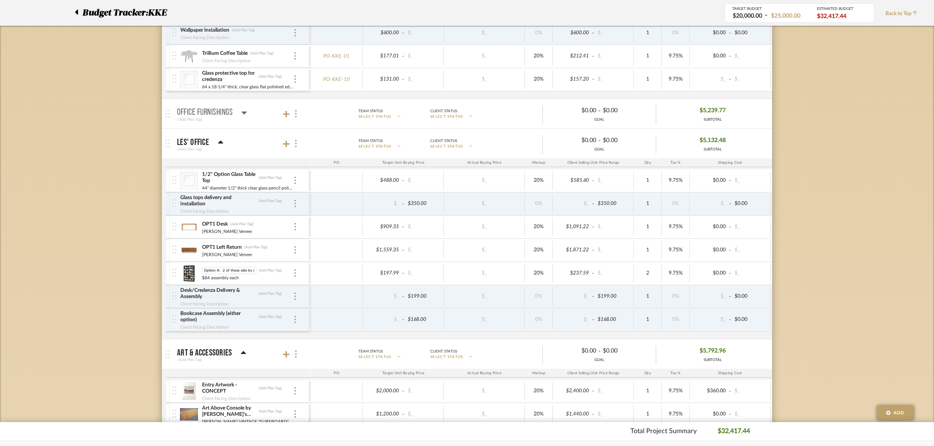
click at [200, 272] on div "Option A: 2 of these side by side Option A: 2 of these side by side (Add Plan T…" at bounding box center [240, 273] width 137 height 23
type input "2 of these side by side"
click at [208, 271] on input "2 of these side by side" at bounding box center [228, 270] width 53 height 7
drag, startPoint x: 241, startPoint y: 270, endPoint x: 197, endPoint y: 270, distance: 44.2
click at [197, 270] on div "2 of these side by side 2 of these side by side (Add Plan Tag) $84 assembly each" at bounding box center [240, 273] width 137 height 23
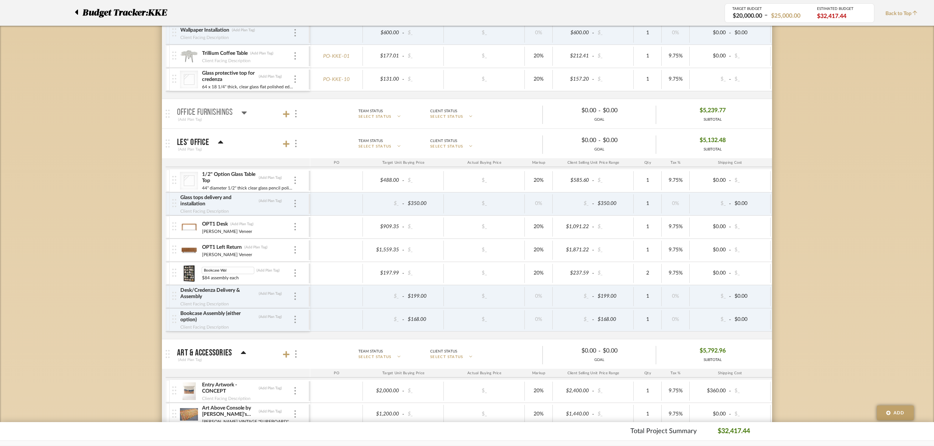
type input "Bookcase Wall"
click at [199, 224] on div "OPT1 Desk OPT1 Desk (Add Plan Tag) Amber Oak Veneer" at bounding box center [240, 227] width 137 height 23
type input "Desk"
drag, startPoint x: 209, startPoint y: 248, endPoint x: 203, endPoint y: 248, distance: 5.5
click at [198, 248] on div "OPT1 Left Return OPT1 Left Return (Add Plan Tag) Amber Oak Veneer" at bounding box center [240, 250] width 137 height 23
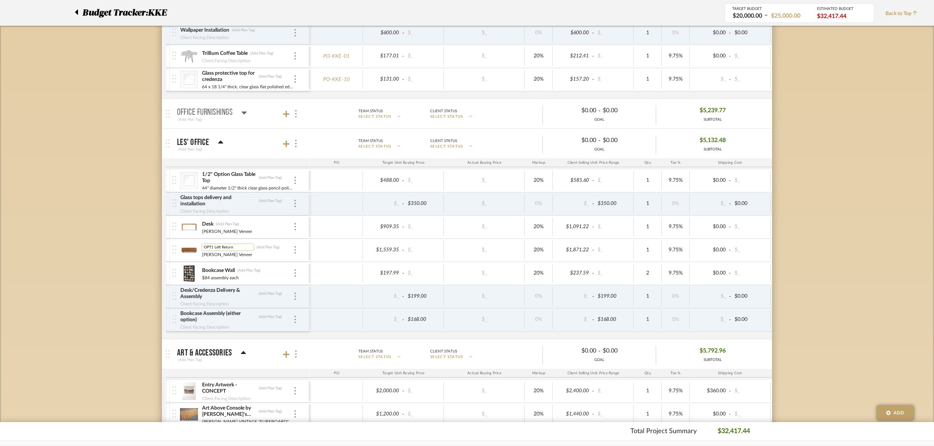
type input "Left Return"
drag, startPoint x: 225, startPoint y: 279, endPoint x: 200, endPoint y: 279, distance: 25.4
click at [200, 279] on div "Bookcase Wall (Add Plan Tag) $84 assembly each" at bounding box center [240, 273] width 137 height 23
drag, startPoint x: 237, startPoint y: 317, endPoint x: 224, endPoint y: 318, distance: 12.9
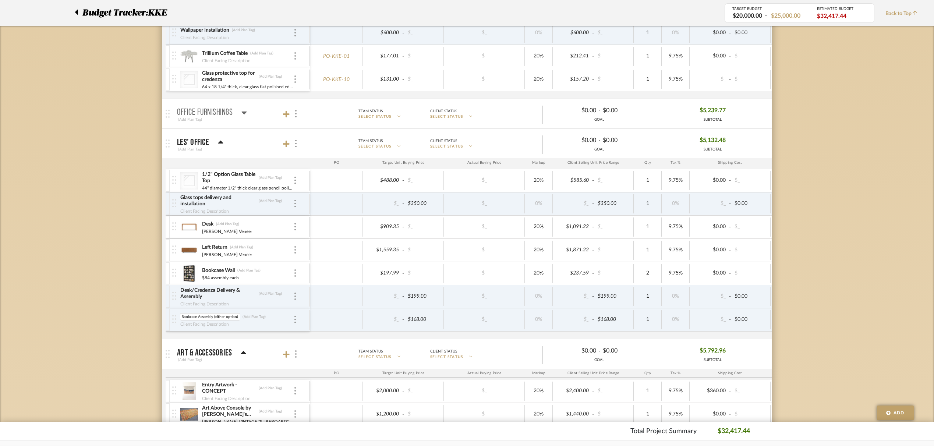
click at [218, 318] on input "Bookcase Assembly (either option)" at bounding box center [210, 316] width 60 height 7
type input "Bookcase Assembly"
click at [223, 178] on input "1/2" Option Glass Table Top" at bounding box center [228, 177] width 53 height 7
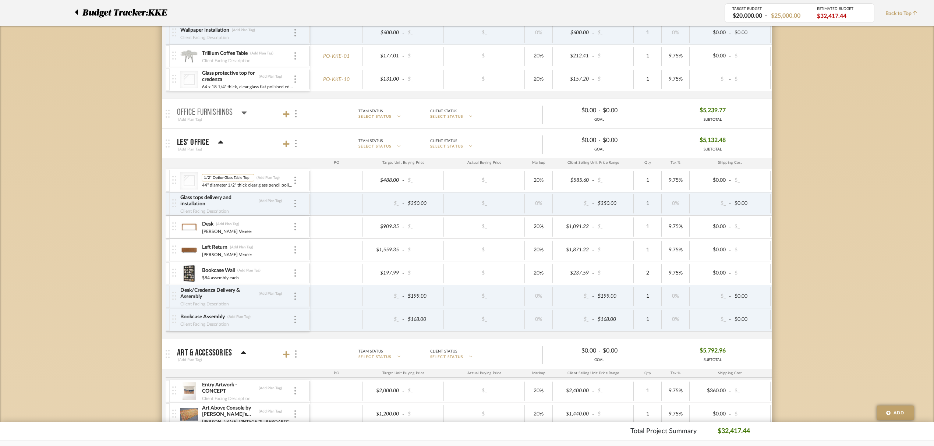
scroll to position [0, 0]
type input "1/2" Glass Table Top"
click at [205, 78] on input "Glass protective top for credenza" at bounding box center [229, 76] width 55 height 7
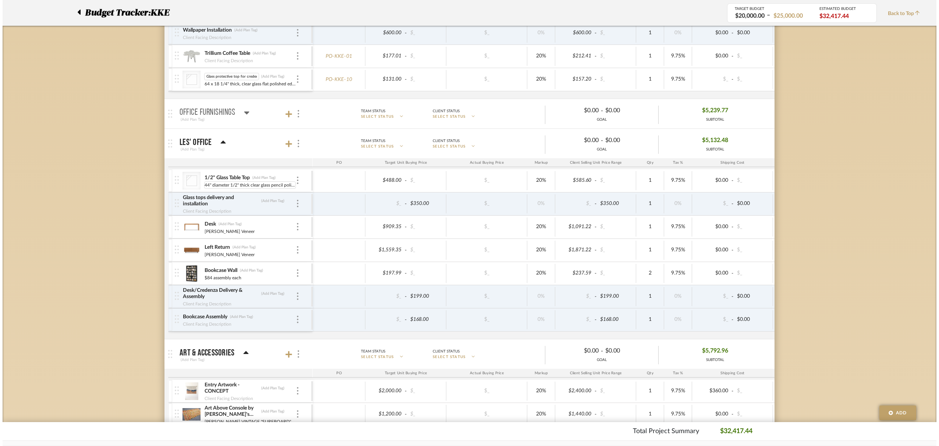
scroll to position [0, 0]
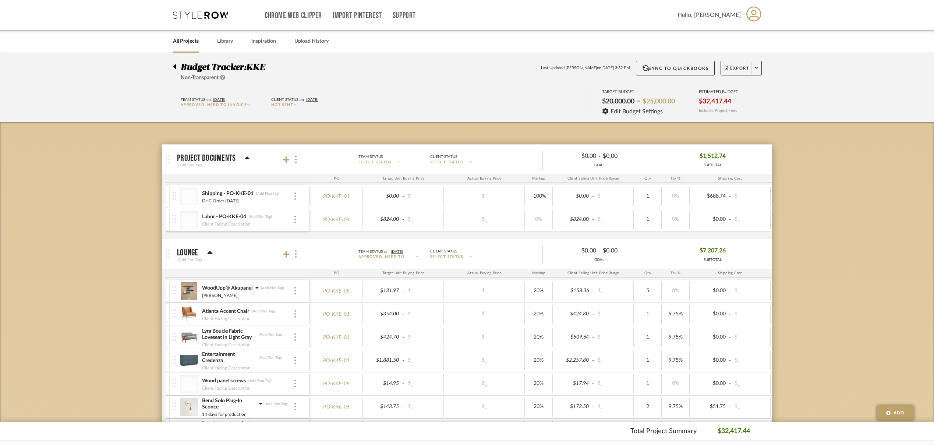
click at [753, 15] on icon at bounding box center [753, 13] width 15 height 15
click at [742, 55] on span "Company Info" at bounding box center [736, 53] width 48 height 6
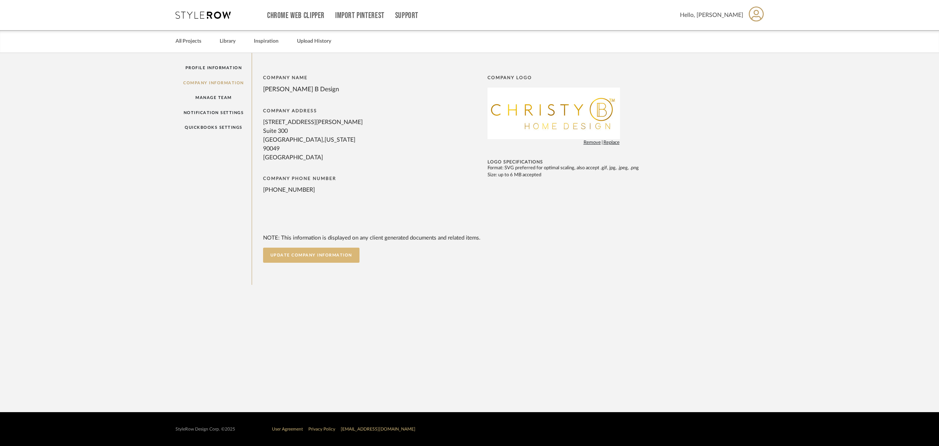
click at [343, 255] on button "UPDATE COMPANY INFORMATION" at bounding box center [311, 255] width 96 height 15
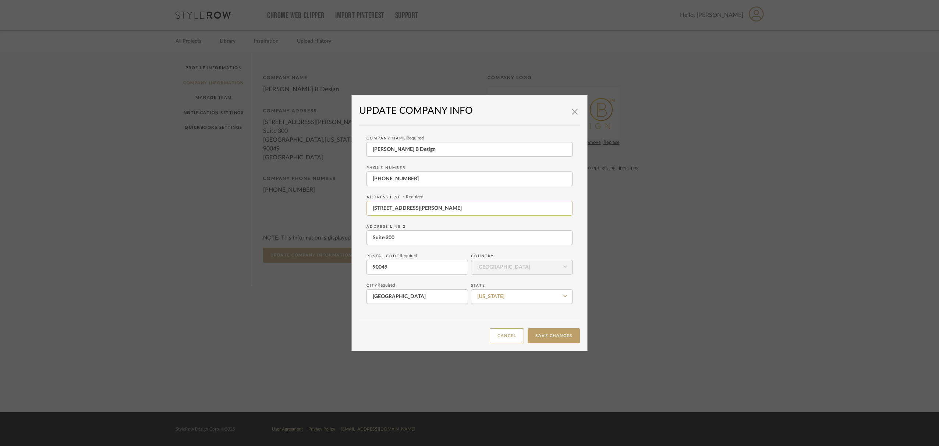
click at [435, 209] on input "11990 San Vicente Blvd" at bounding box center [470, 208] width 206 height 15
drag, startPoint x: 438, startPoint y: 208, endPoint x: 349, endPoint y: 208, distance: 88.3
click at [352, 208] on dialog-content "× UPDATE COMPANY INFO Company Name Required Christy B Design Phone number +1213…" at bounding box center [470, 223] width 236 height 256
type input "500 South Sepulveda Boulevard, Ste 533"
drag, startPoint x: 405, startPoint y: 239, endPoint x: 364, endPoint y: 239, distance: 40.9
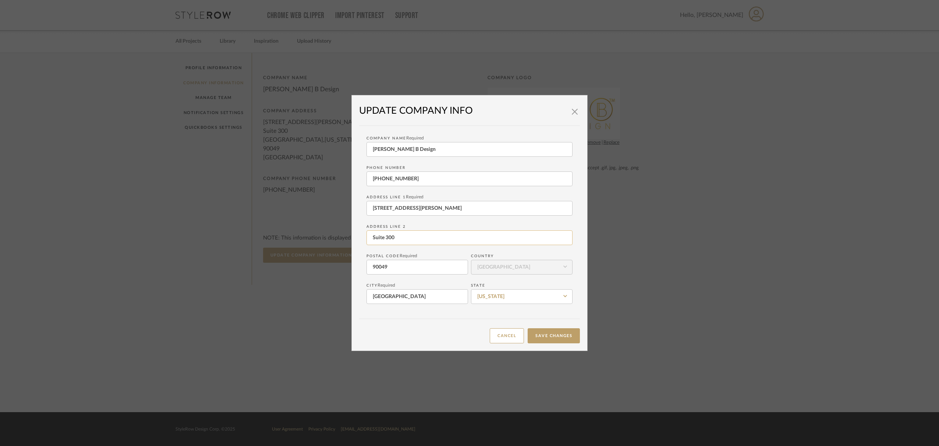
click at [367, 239] on input "Suite 300" at bounding box center [470, 237] width 206 height 15
click at [564, 338] on button "Save Changes" at bounding box center [554, 335] width 52 height 15
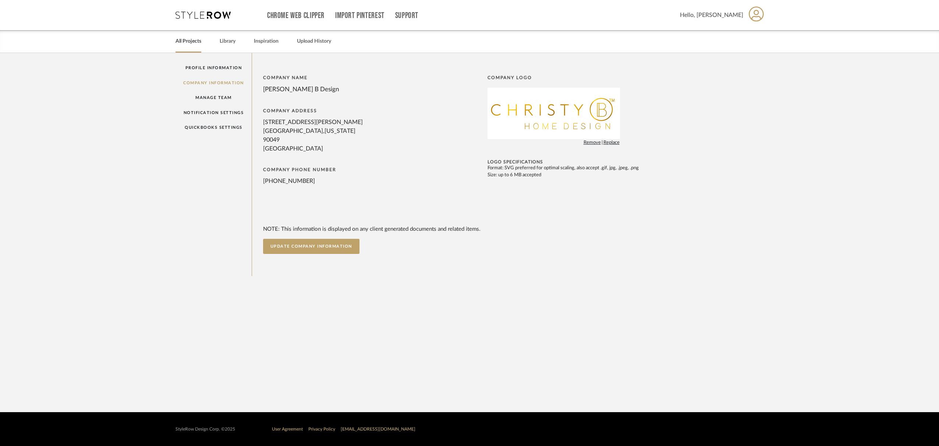
click at [188, 44] on link "All Projects" at bounding box center [189, 41] width 26 height 10
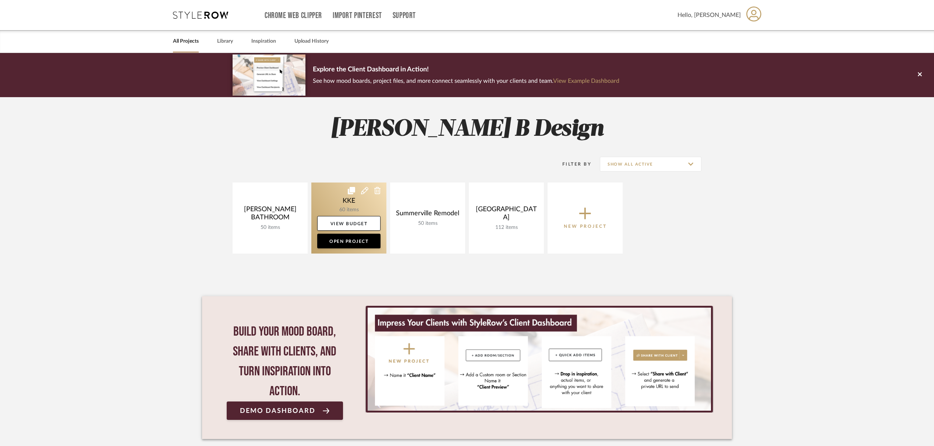
click at [351, 209] on link at bounding box center [348, 218] width 75 height 71
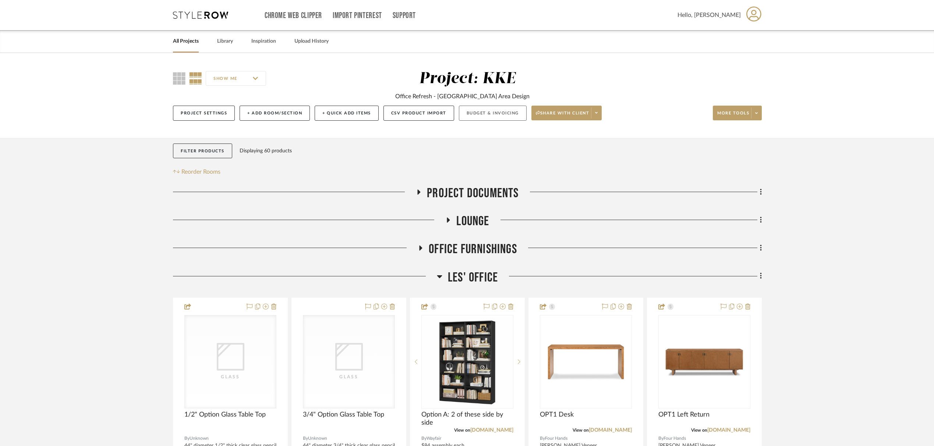
click at [502, 113] on button "Budget & Invoicing" at bounding box center [493, 113] width 68 height 15
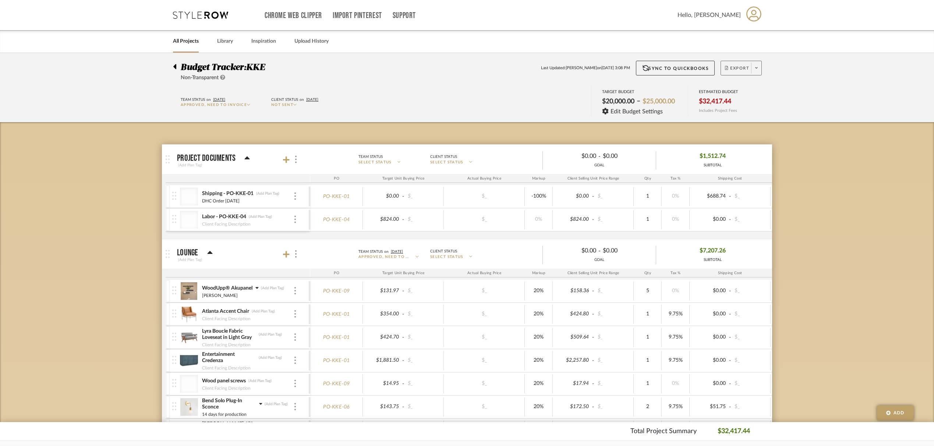
click at [760, 67] on span at bounding box center [756, 68] width 10 height 11
click at [749, 91] on span "Export PDF" at bounding box center [754, 89] width 55 height 6
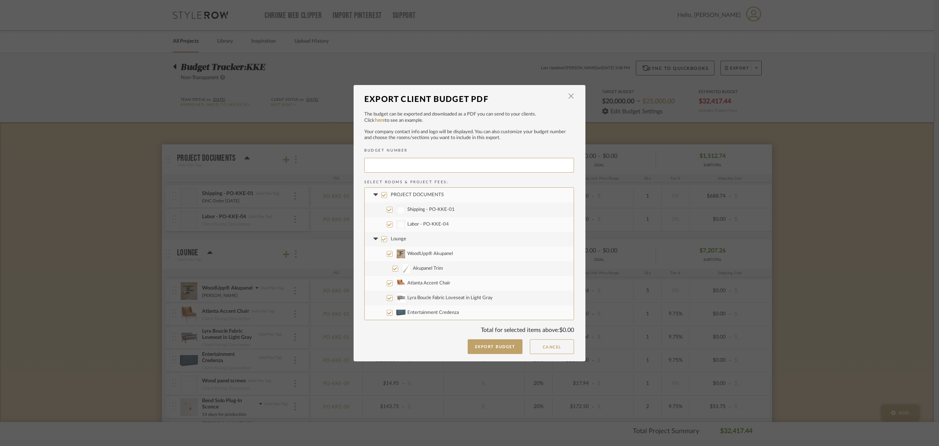
type input "KKE-020"
click at [382, 196] on input "PROJECT DOCUMENTS" at bounding box center [384, 195] width 6 height 6
checkbox input "false"
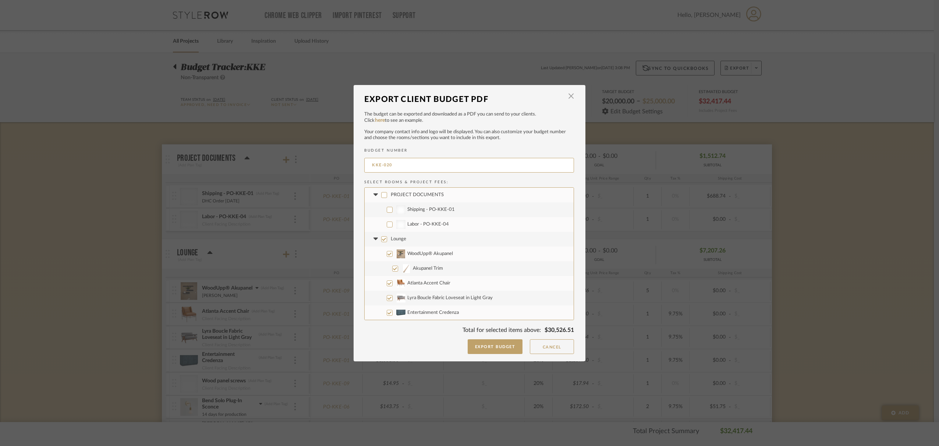
click at [382, 239] on input "Lounge" at bounding box center [384, 239] width 6 height 6
checkbox input "false"
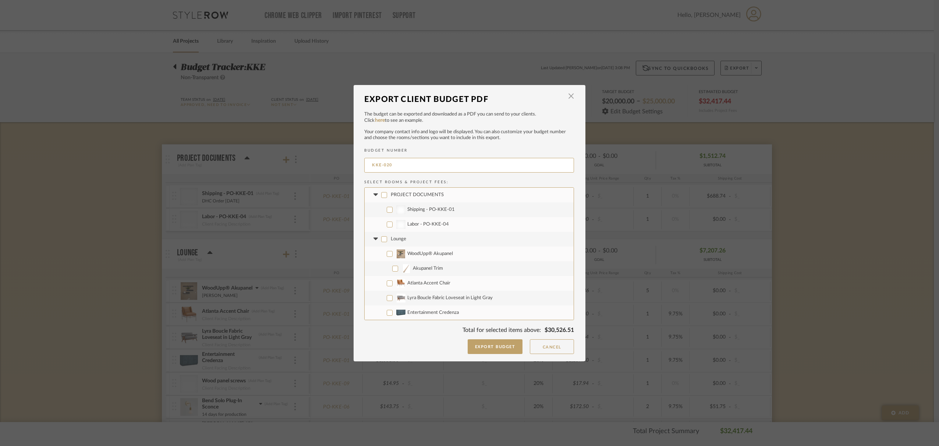
checkbox input "false"
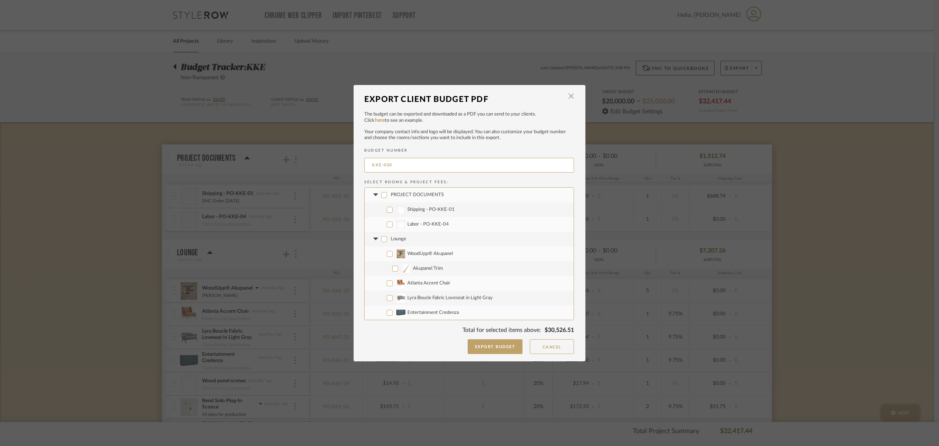
checkbox input "false"
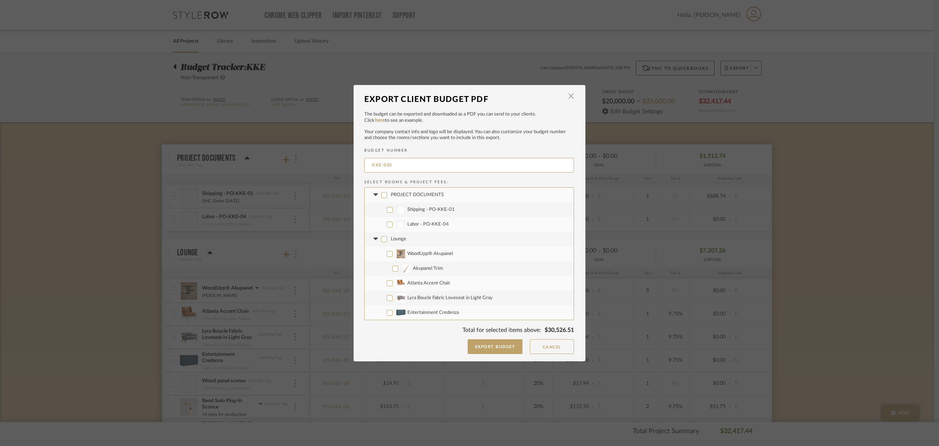
checkbox input "false"
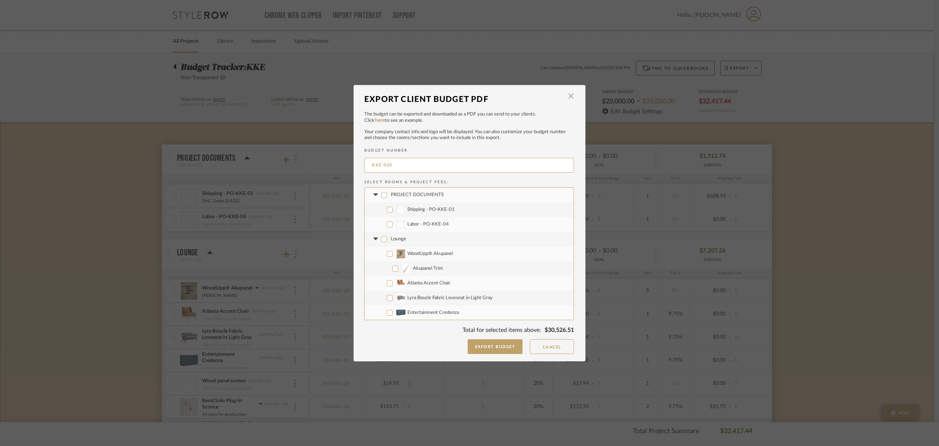
checkbox input "false"
click at [388, 254] on input "Glass protective top for credenza" at bounding box center [390, 254] width 6 height 6
checkbox input "true"
click at [381, 269] on input "Office Furnishings" at bounding box center [384, 268] width 6 height 6
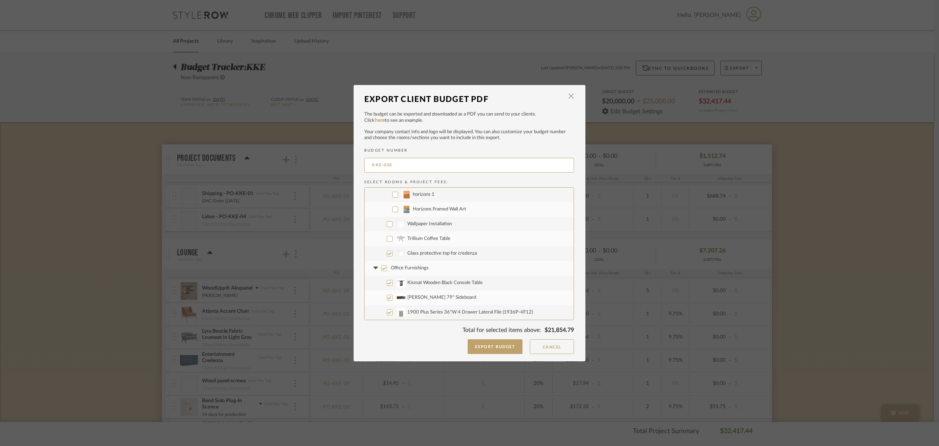
checkbox input "false"
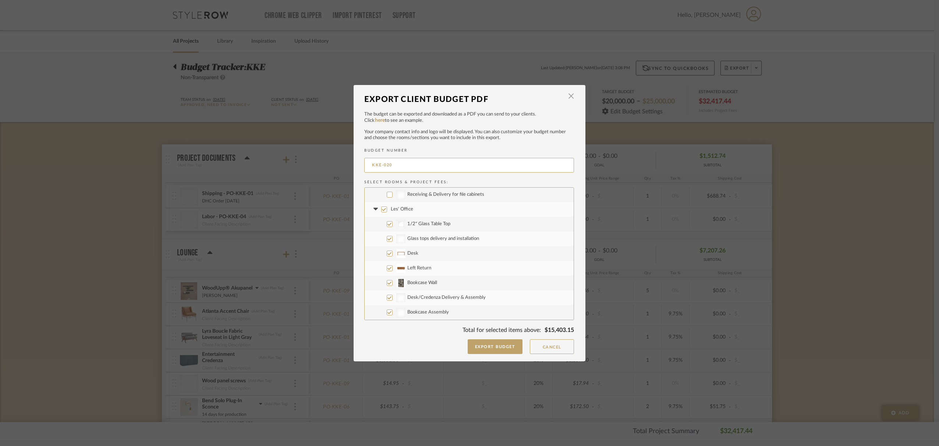
scroll to position [426, 0]
click at [382, 212] on input "Les' Office" at bounding box center [384, 211] width 6 height 6
drag, startPoint x: 387, startPoint y: 225, endPoint x: 389, endPoint y: 233, distance: 8.0
click at [387, 225] on input "1/2" Glass Table Top" at bounding box center [390, 225] width 6 height 6
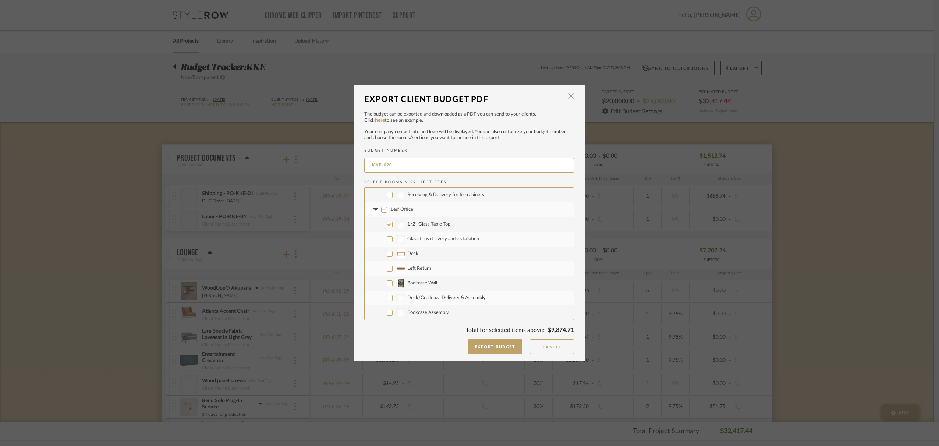
scroll to position [427, 0]
click at [388, 239] on input "Glass tops delivery and installation" at bounding box center [390, 239] width 6 height 6
click at [388, 253] on input "Desk" at bounding box center [390, 253] width 6 height 6
drag, startPoint x: 388, startPoint y: 266, endPoint x: 389, endPoint y: 282, distance: 15.5
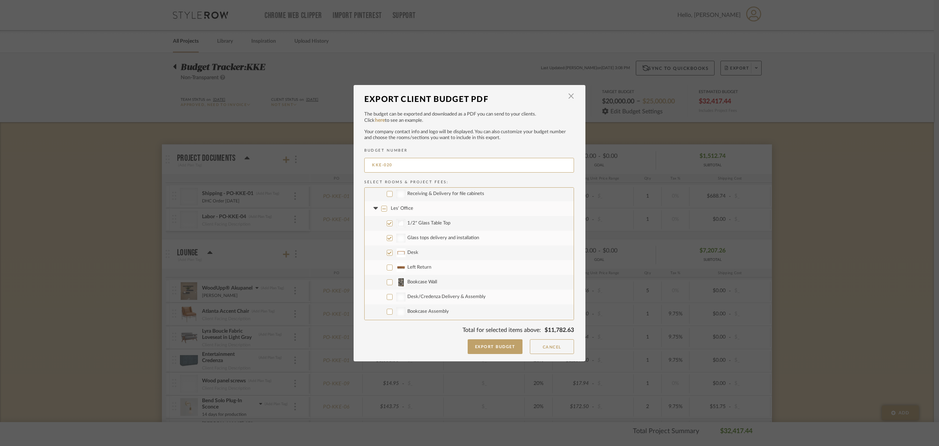
click at [388, 266] on input "Left Return" at bounding box center [390, 268] width 6 height 6
click at [387, 283] on input "Bookcase Wall" at bounding box center [390, 282] width 6 height 6
click at [388, 270] on input "Desk/Credenza Delivery & Assembly" at bounding box center [390, 271] width 6 height 6
click at [387, 286] on input "Bookcase Assembly" at bounding box center [390, 285] width 6 height 6
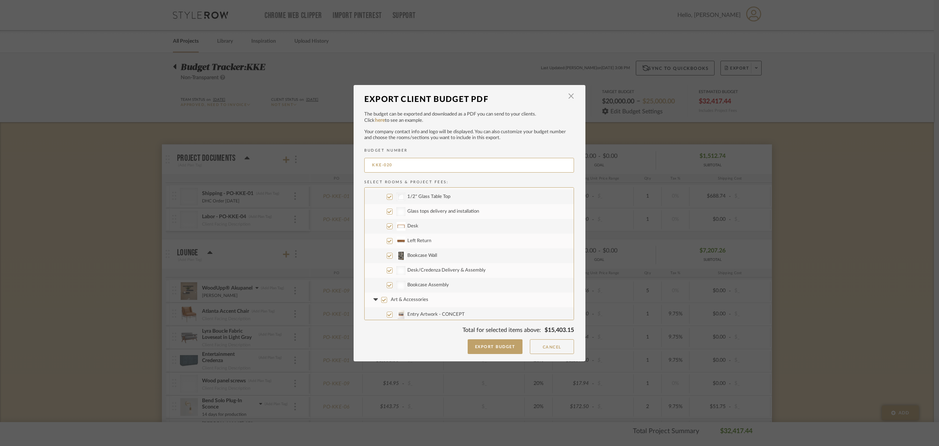
scroll to position [485, 0]
click at [382, 271] on input "Art & Accessories" at bounding box center [384, 269] width 6 height 6
click at [382, 285] on input "Project Wide" at bounding box center [384, 285] width 6 height 6
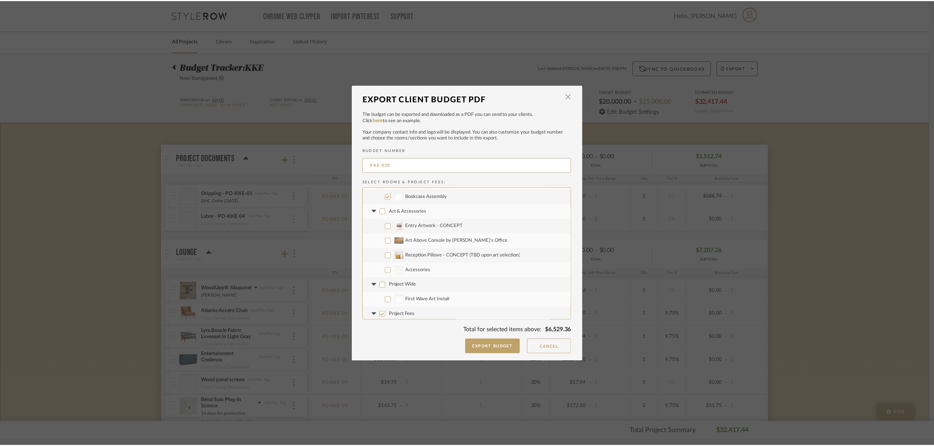
scroll to position [575, 0]
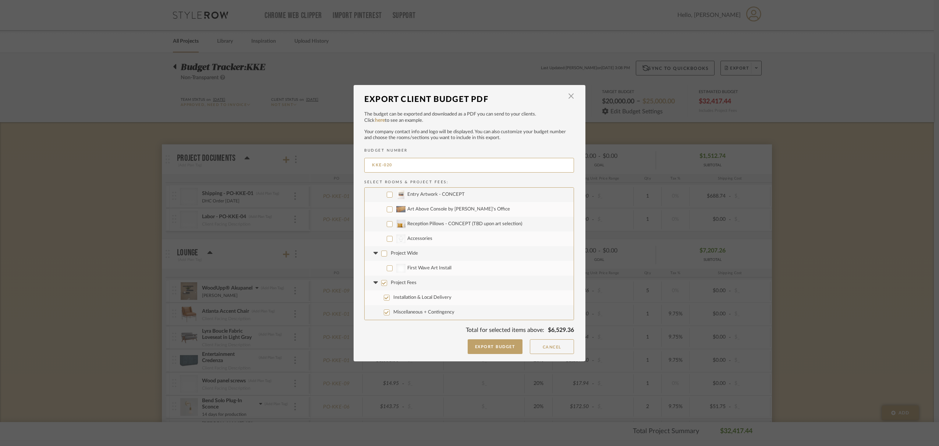
click at [382, 283] on input "Project Fees" at bounding box center [384, 283] width 6 height 6
click at [495, 347] on button "Export Budget" at bounding box center [495, 346] width 55 height 15
